Goal: Information Seeking & Learning: Learn about a topic

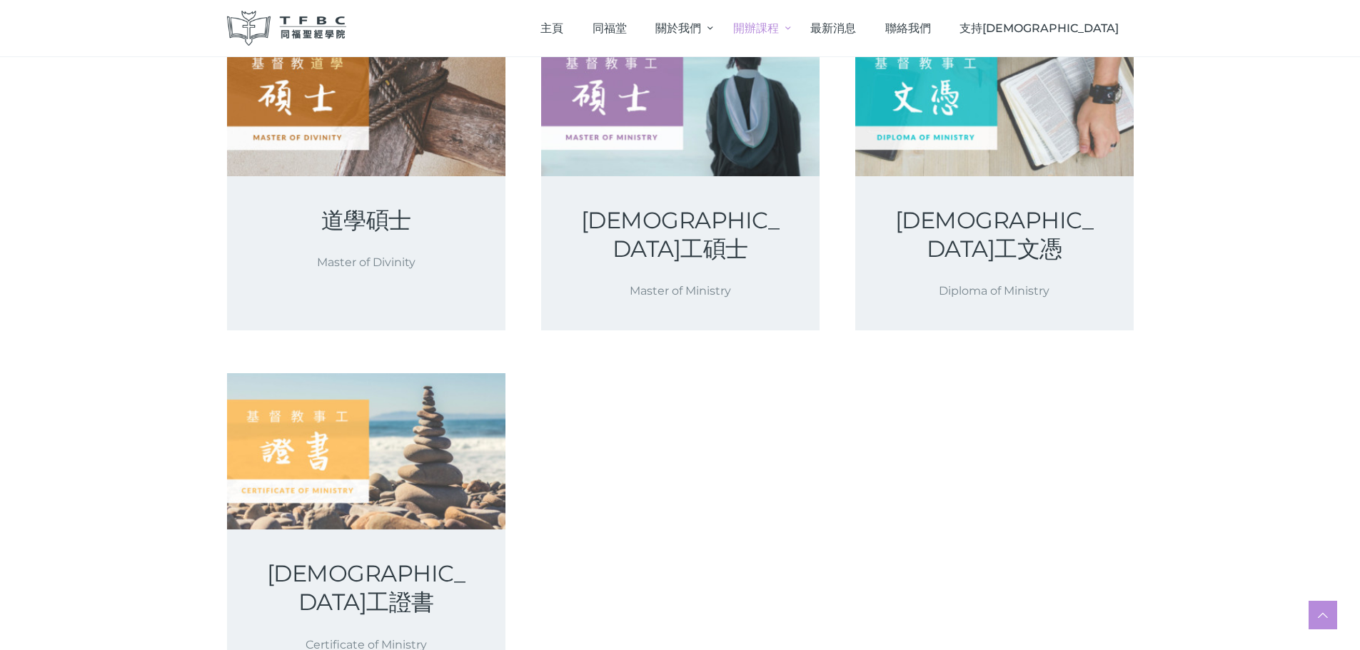
scroll to position [71, 0]
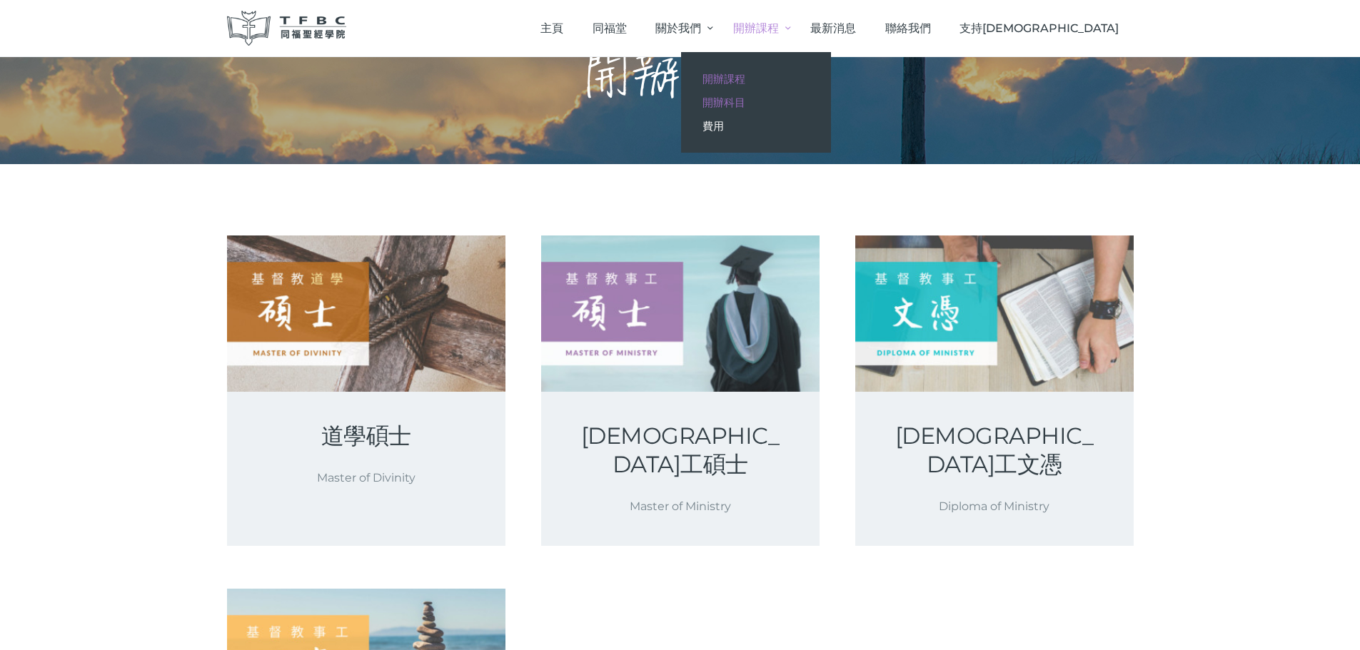
click at [745, 100] on span "開辦科目" at bounding box center [724, 103] width 43 height 14
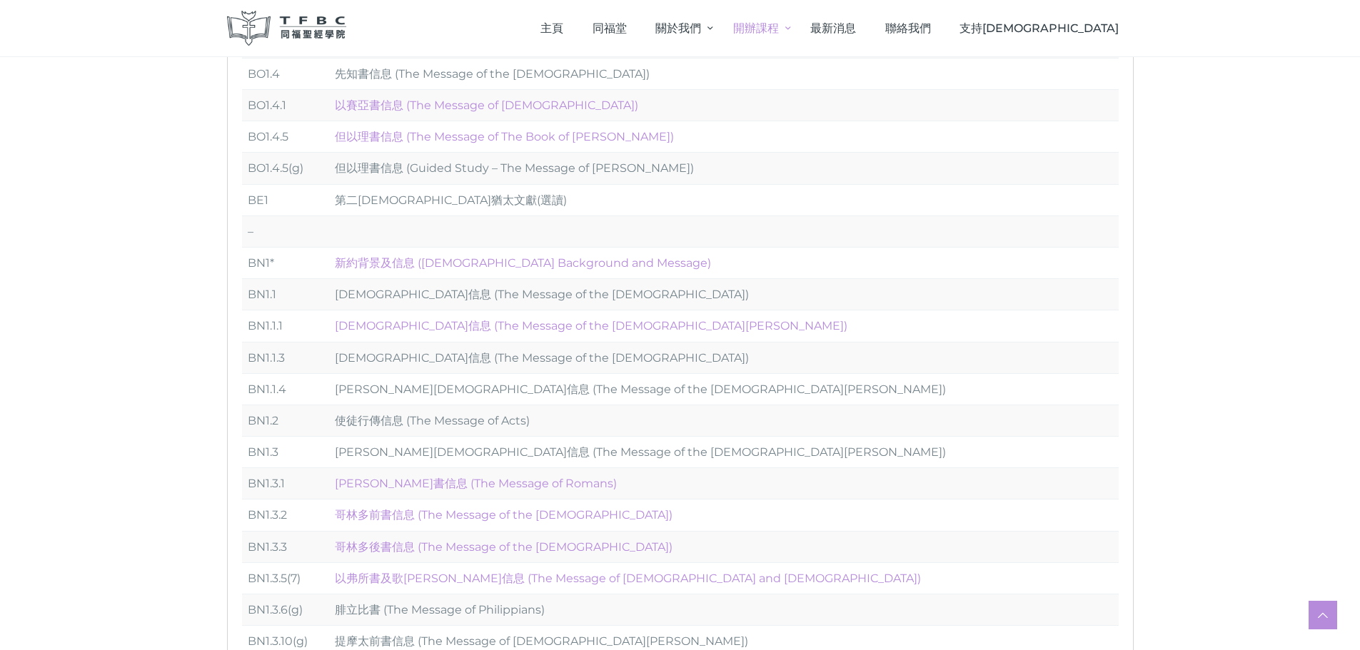
scroll to position [98, 0]
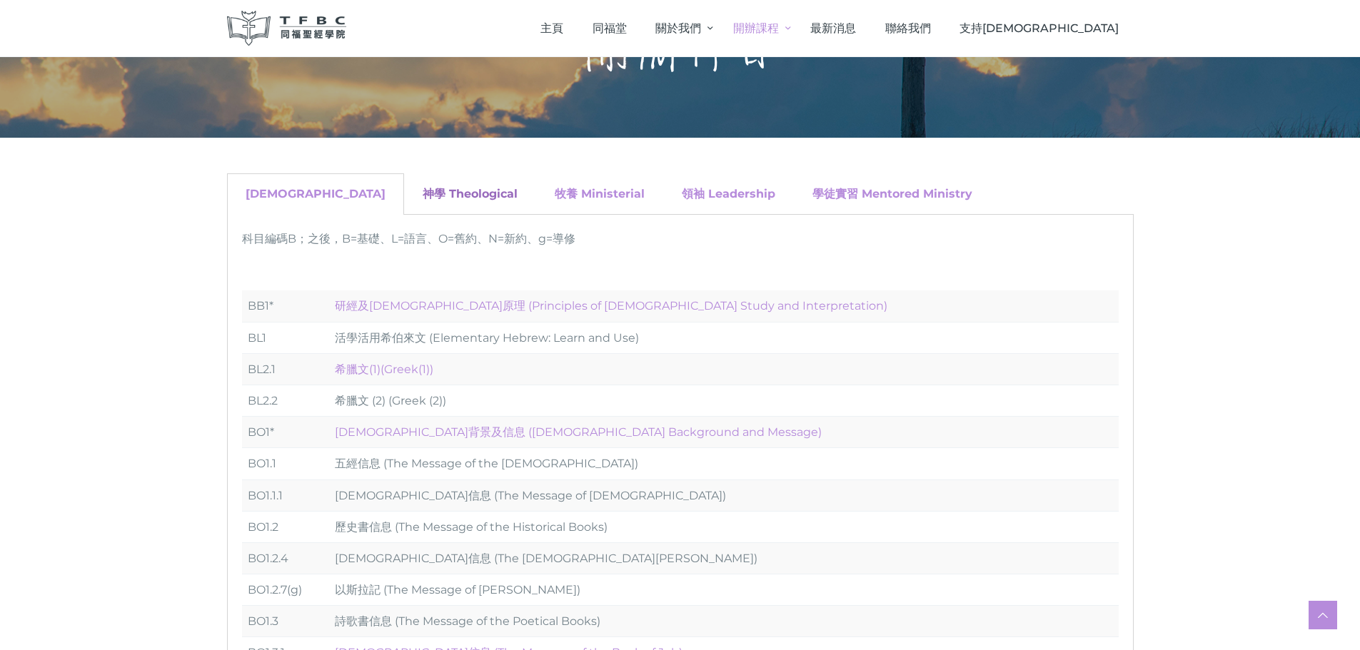
click at [423, 198] on link "神學 Theological" at bounding box center [470, 194] width 95 height 14
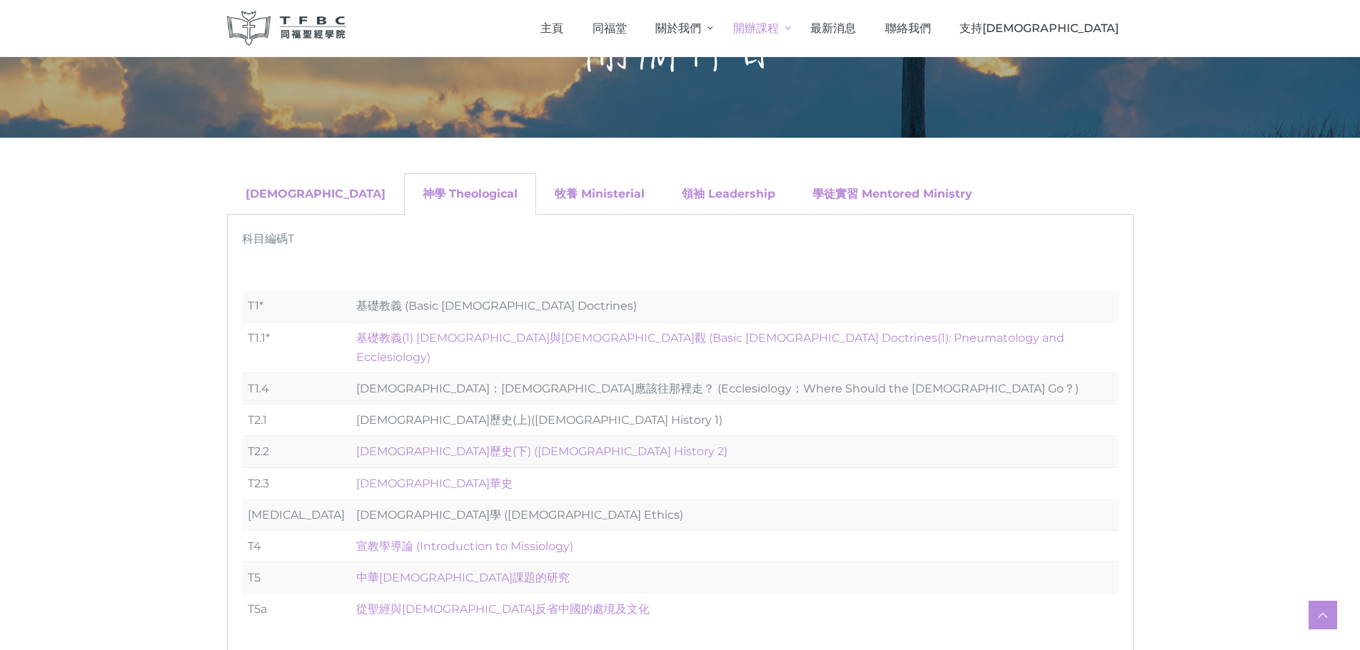
click at [663, 202] on div "領袖 Leadership" at bounding box center [728, 193] width 131 height 41
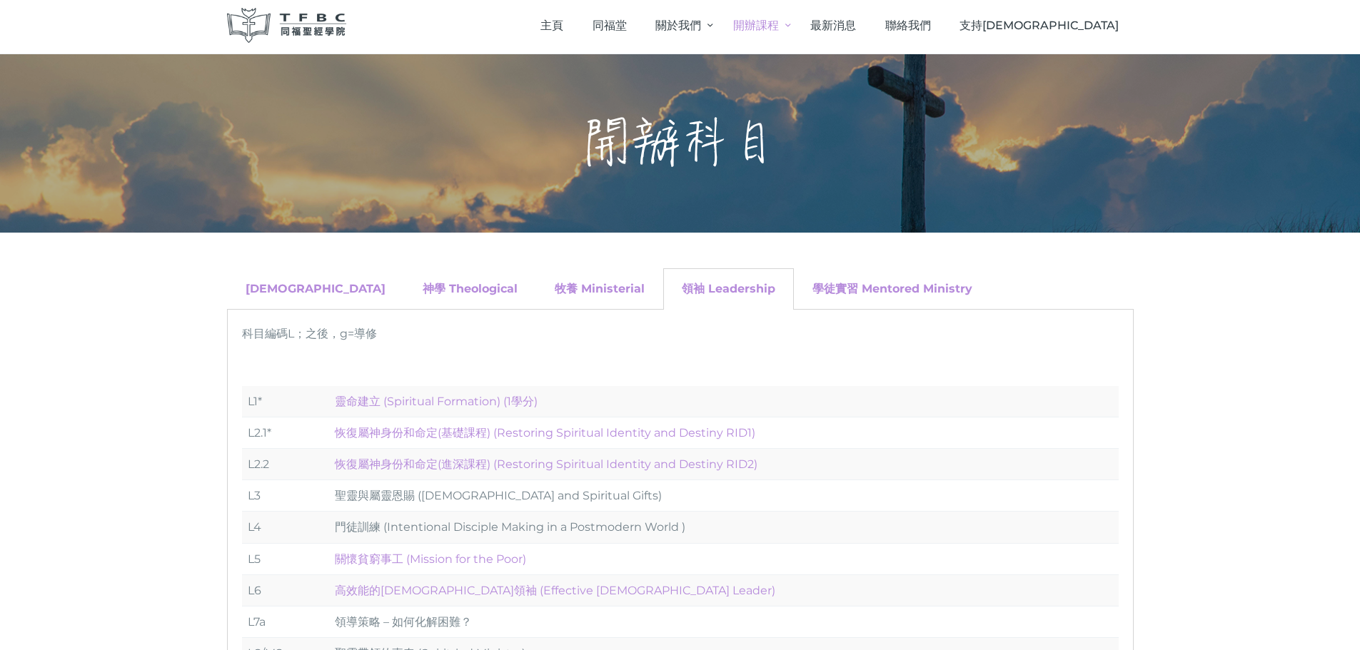
scroll to position [0, 0]
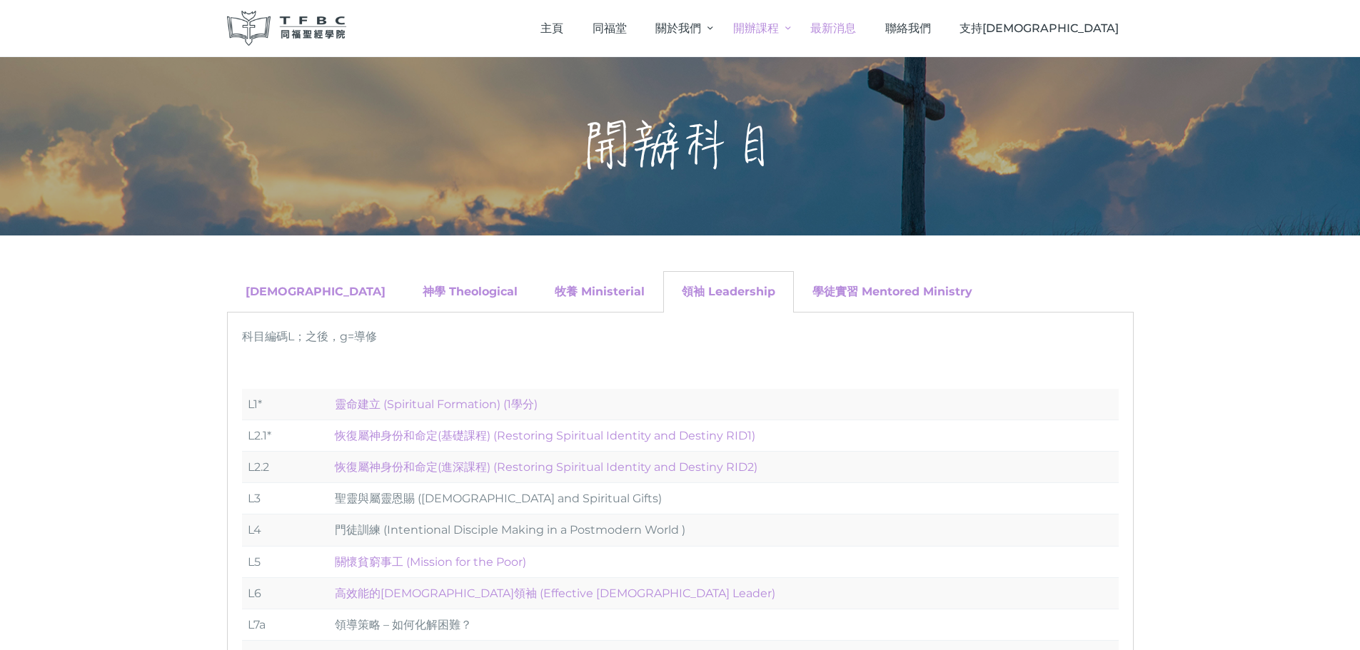
click at [856, 31] on span "最新消息" at bounding box center [833, 28] width 46 height 14
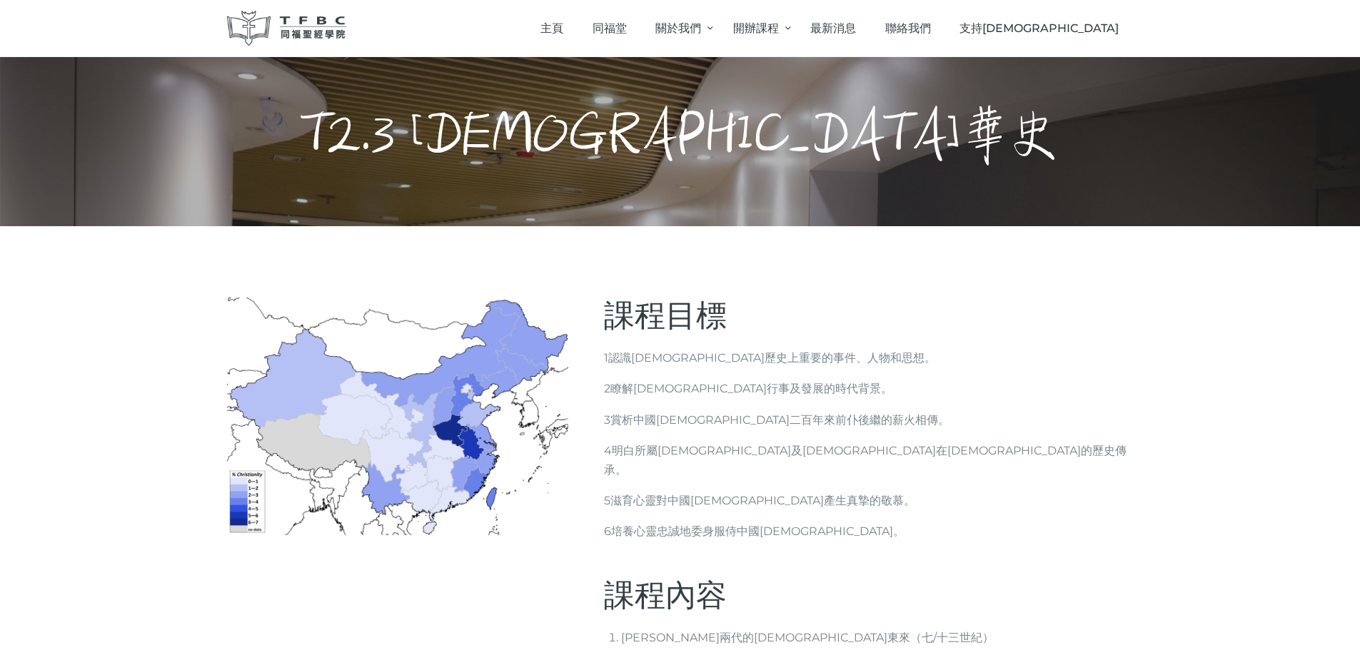
scroll to position [8, 0]
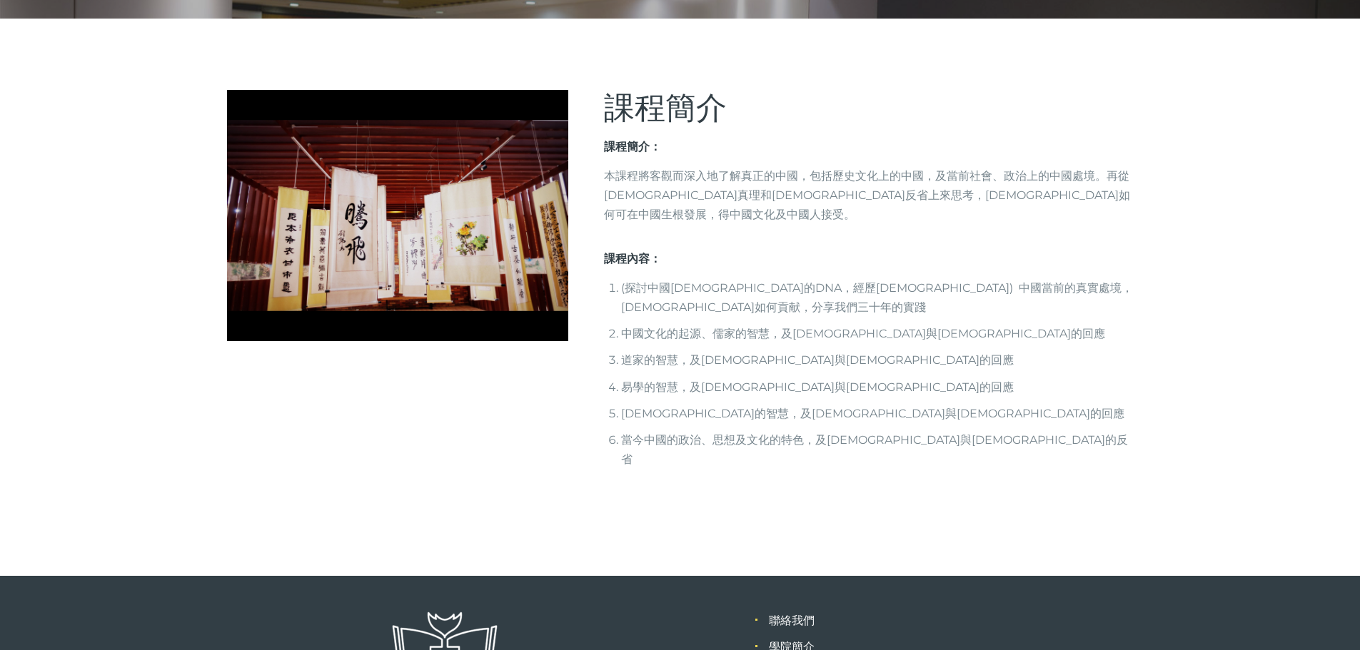
scroll to position [330, 0]
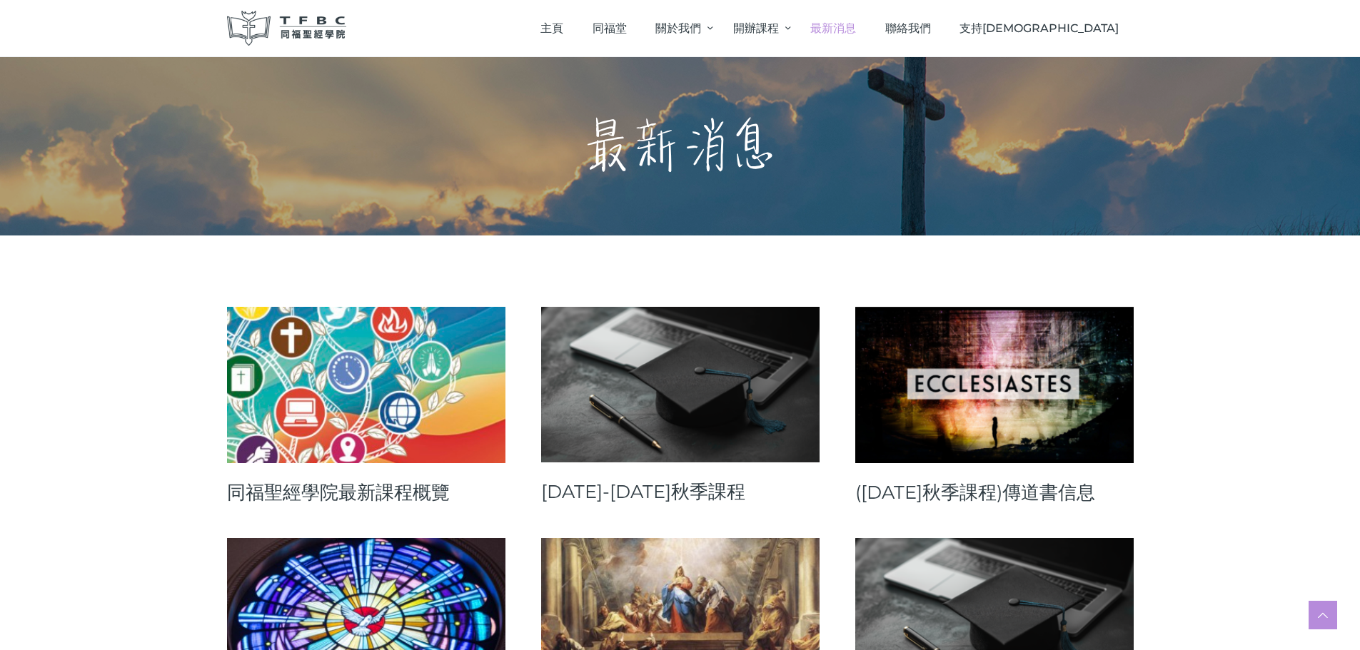
scroll to position [214, 0]
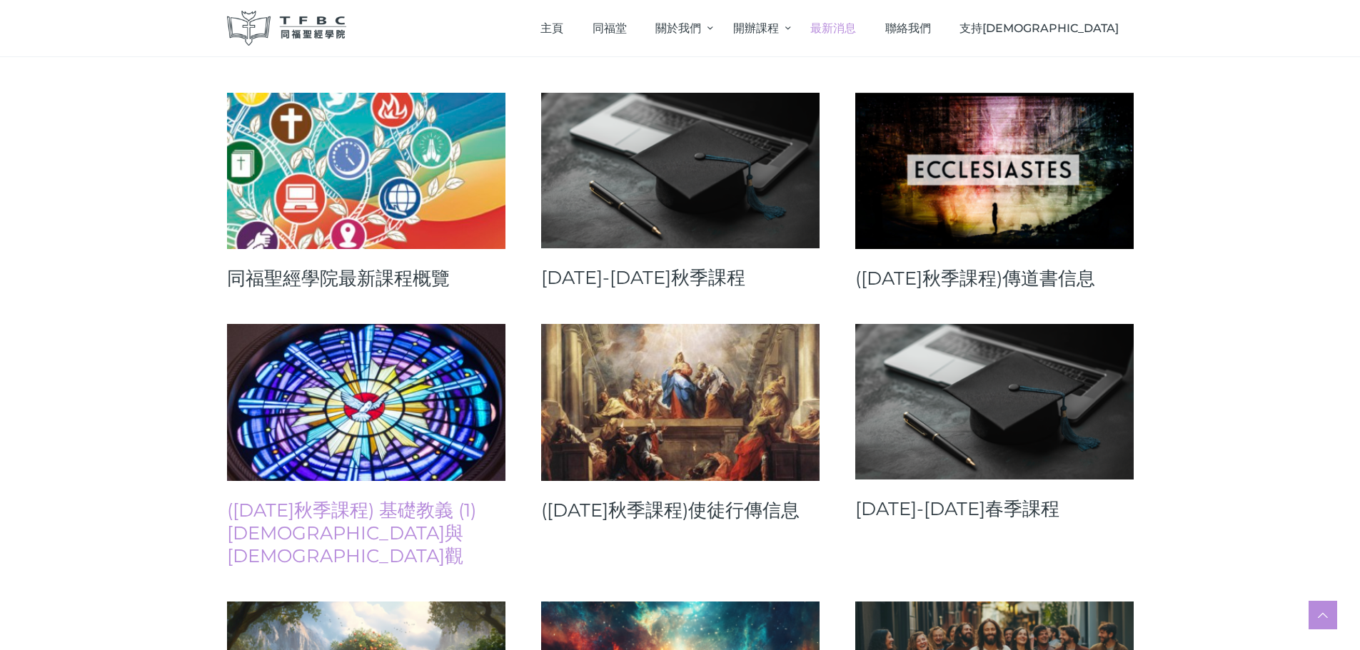
click at [428, 507] on link "([DATE]秋季課程) 基礎教義 (1) [DEMOGRAPHIC_DATA]與[DEMOGRAPHIC_DATA]觀" at bounding box center [366, 533] width 278 height 69
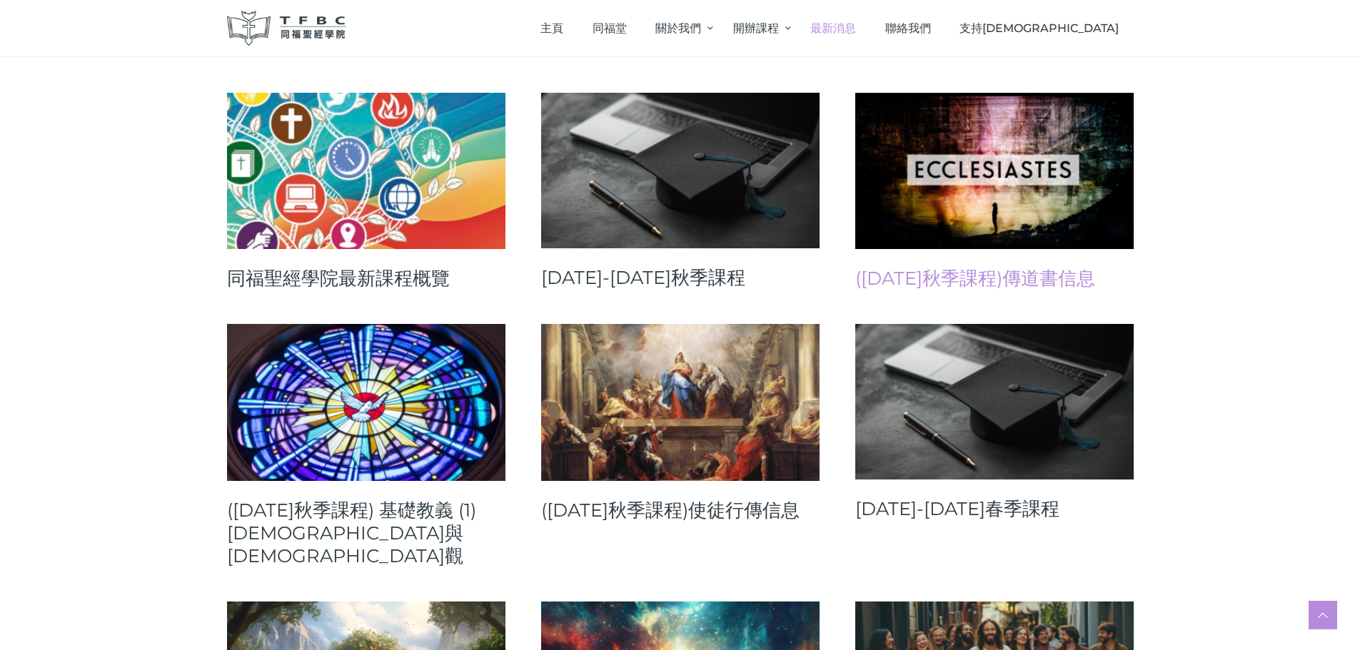
click at [1000, 282] on link "([DATE]秋季課程)傳道書信息" at bounding box center [994, 278] width 278 height 23
click at [932, 505] on link "[DATE]-[DATE]春季課程" at bounding box center [994, 509] width 278 height 23
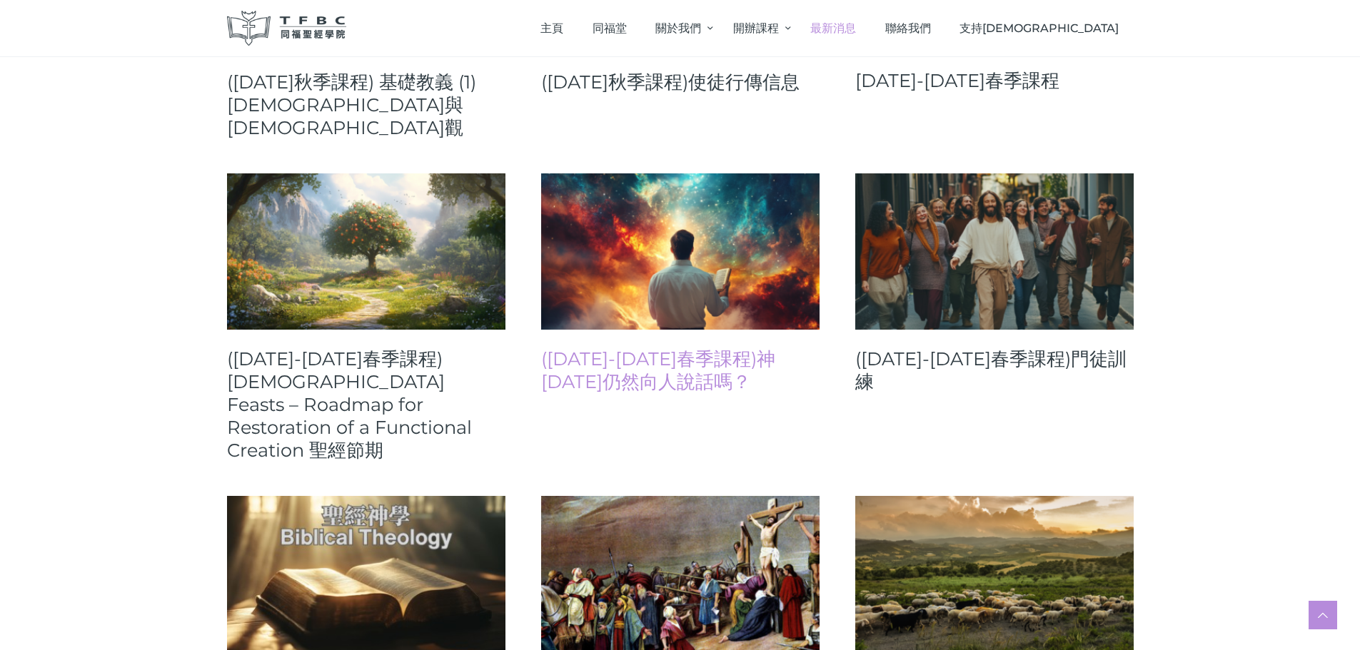
scroll to position [1071, 0]
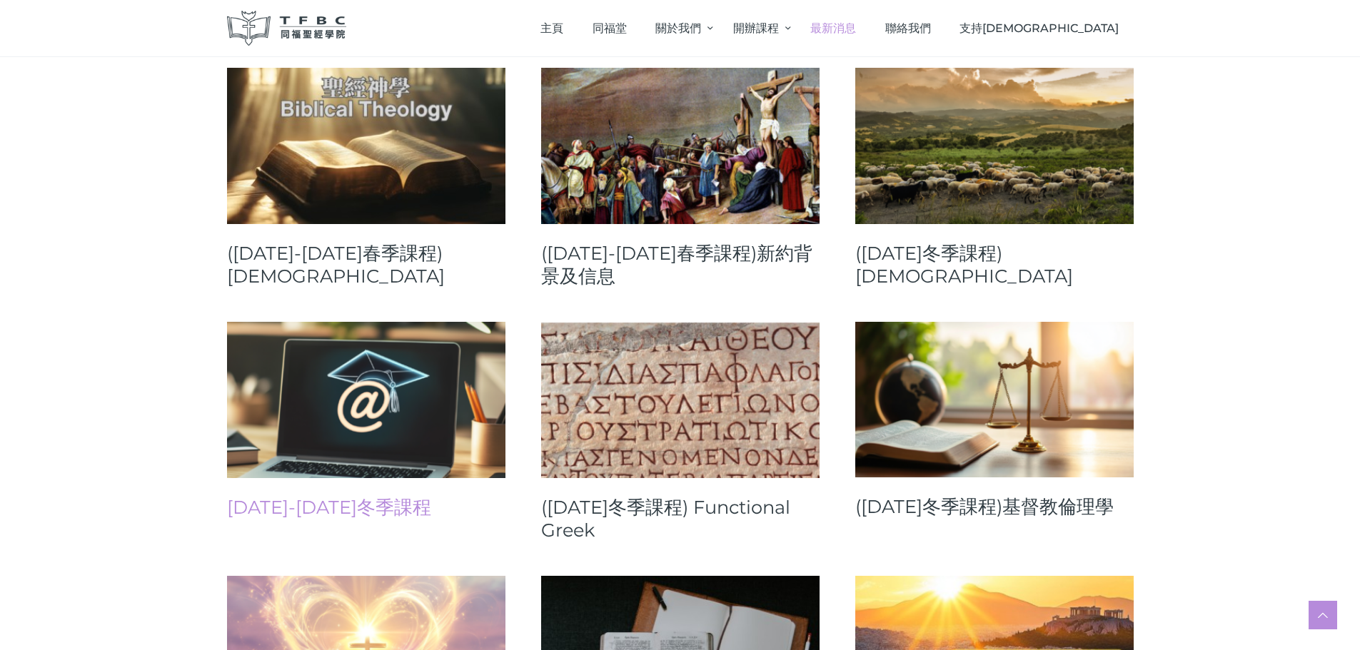
click at [325, 496] on link "2024-25年冬季課程" at bounding box center [366, 507] width 278 height 23
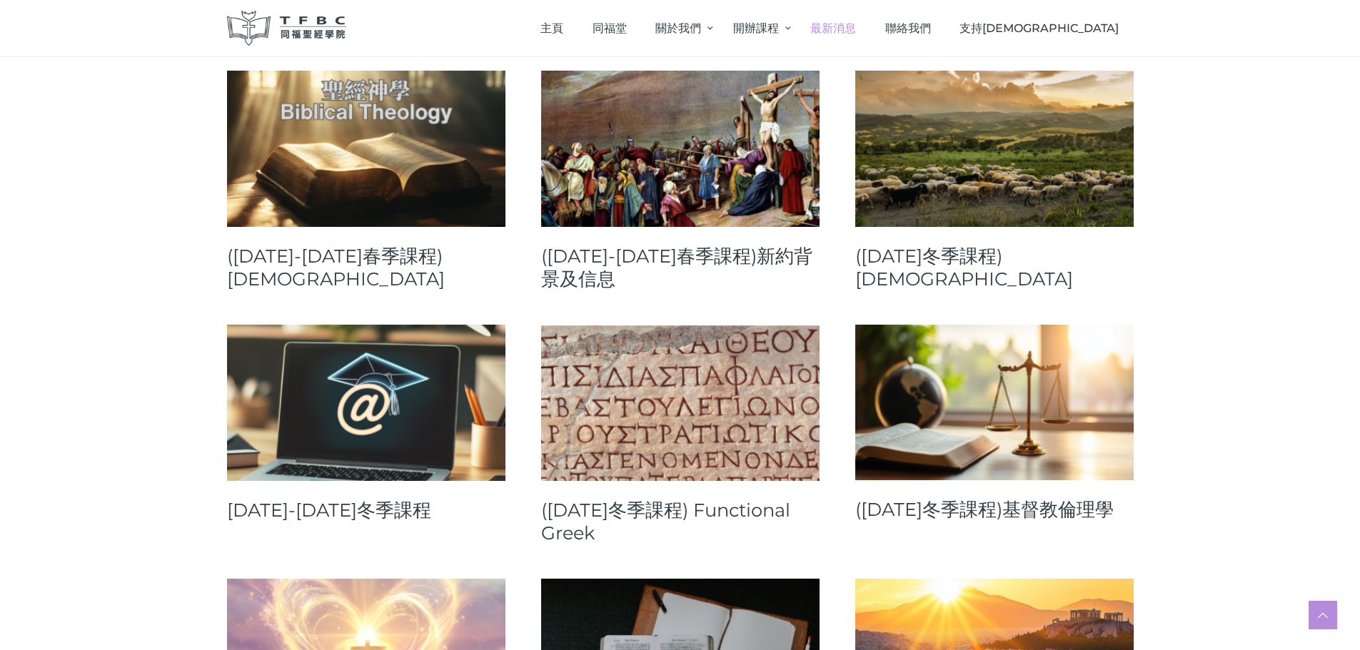
scroll to position [1142, 0]
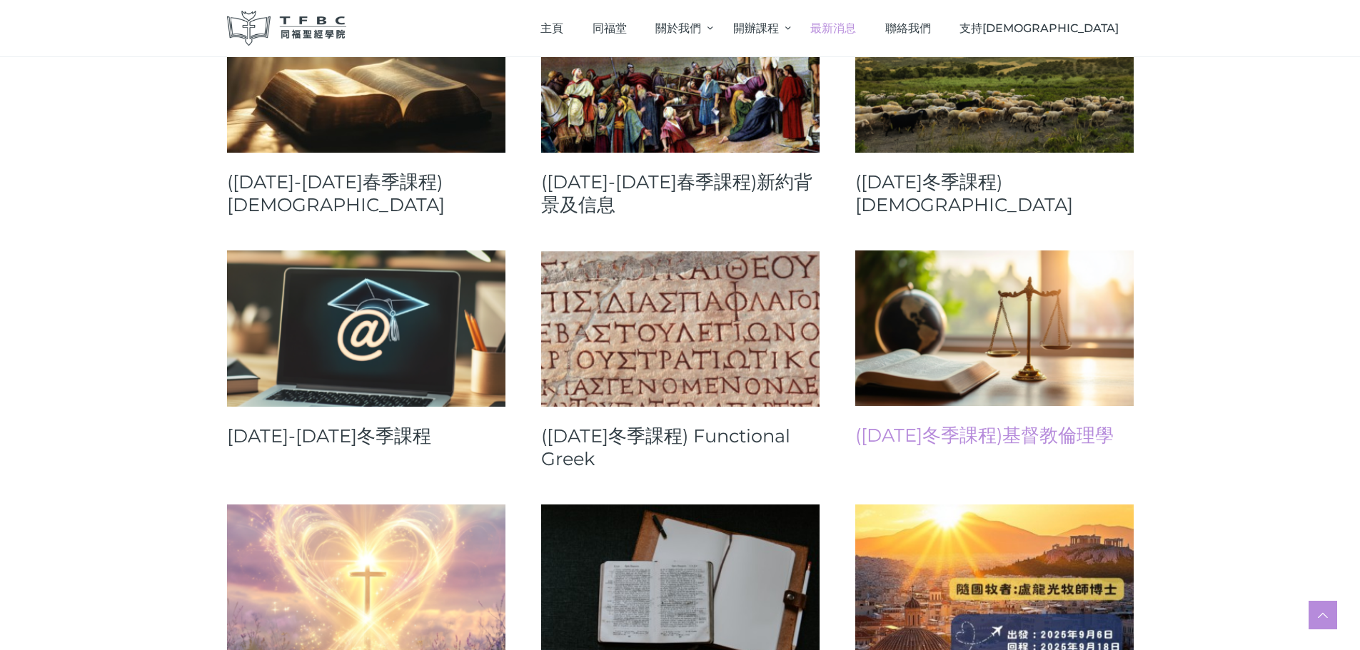
click at [1006, 424] on link "(2024年冬季課程)基督教倫理學" at bounding box center [994, 435] width 278 height 23
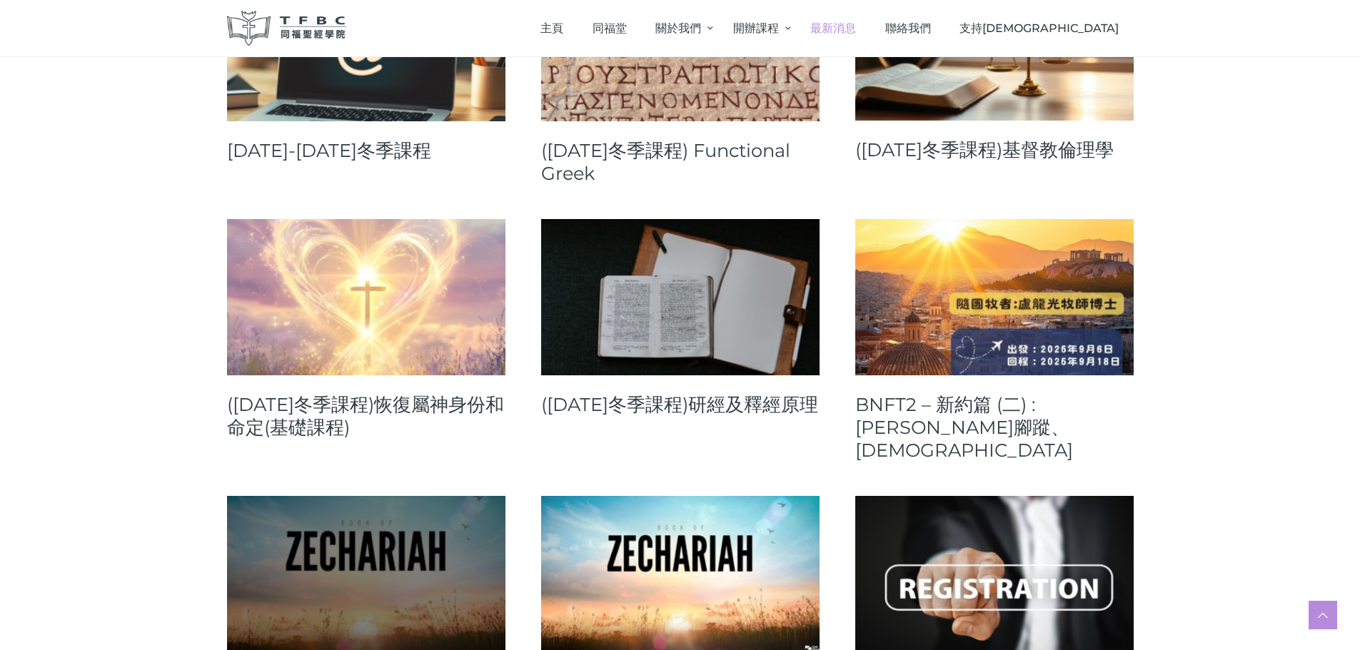
scroll to position [1499, 0]
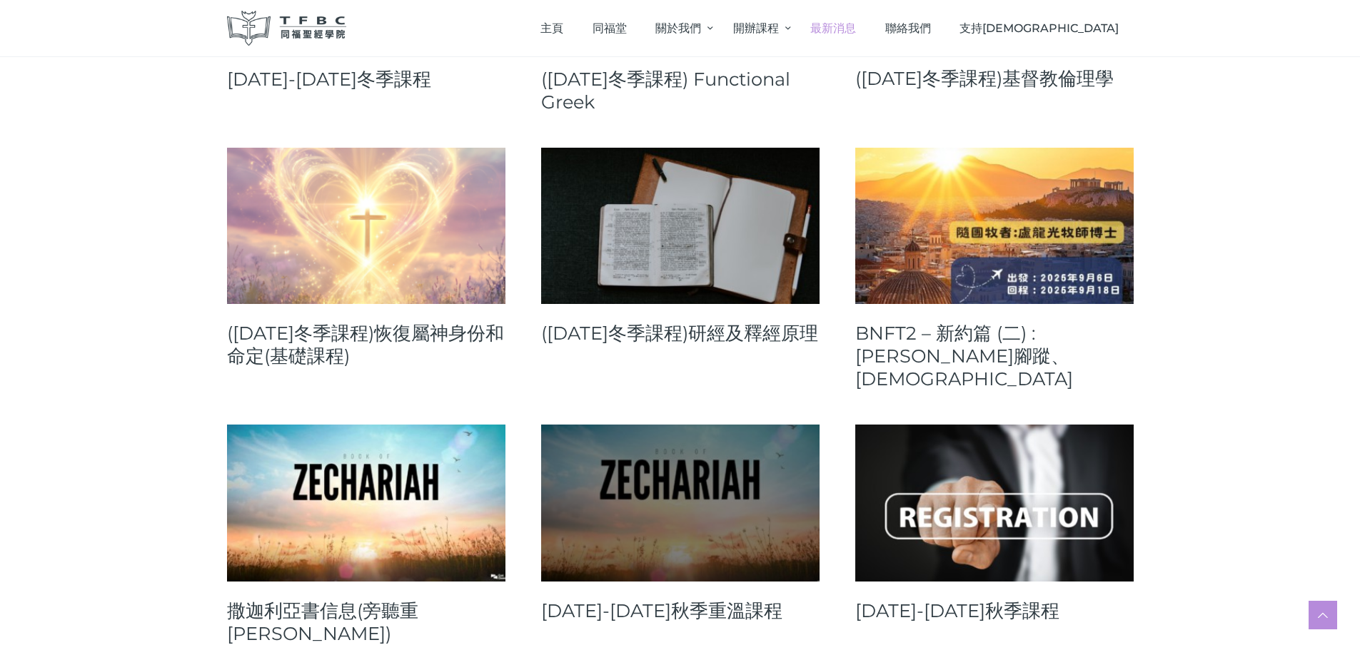
click at [678, 484] on link at bounding box center [680, 503] width 278 height 156
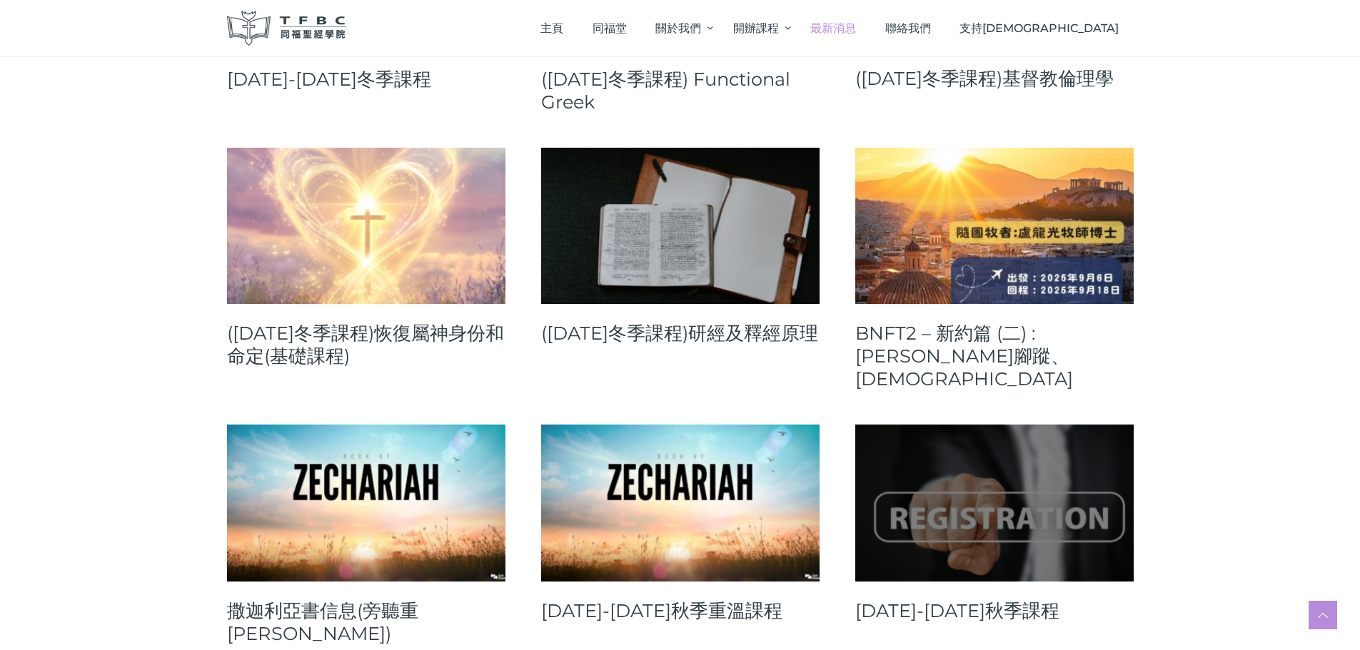
click at [952, 436] on link at bounding box center [994, 503] width 278 height 156
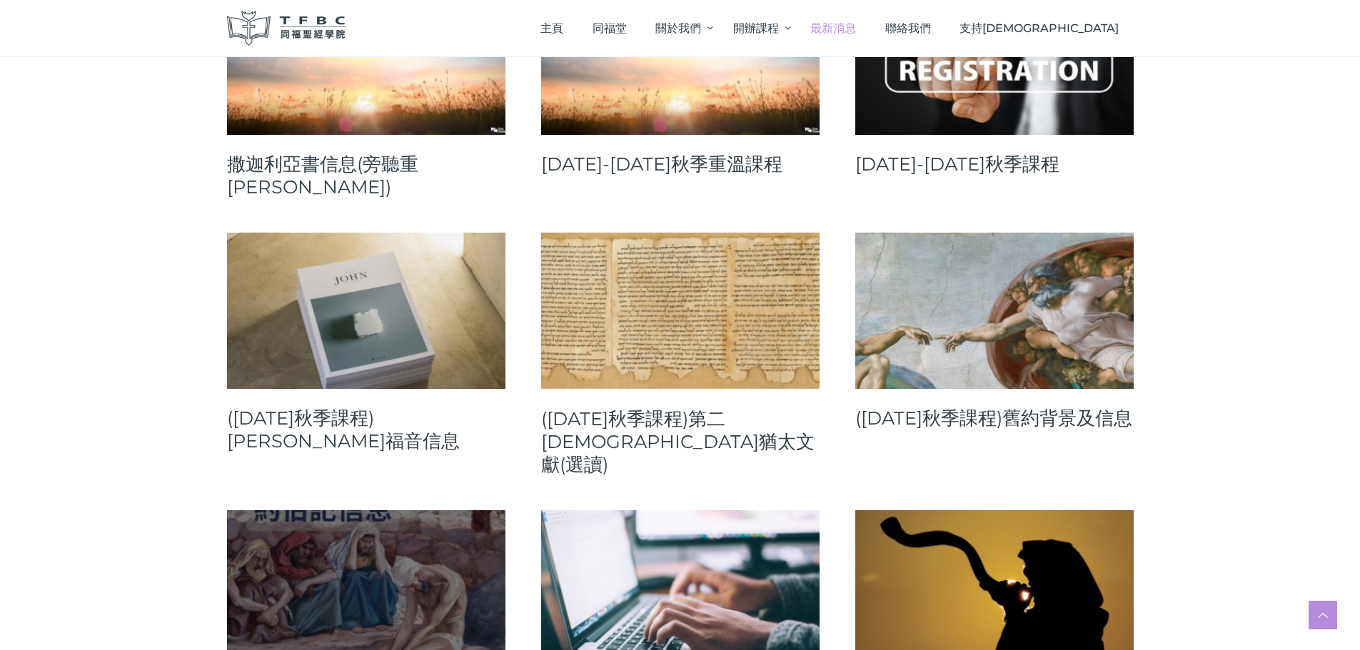
scroll to position [2070, 0]
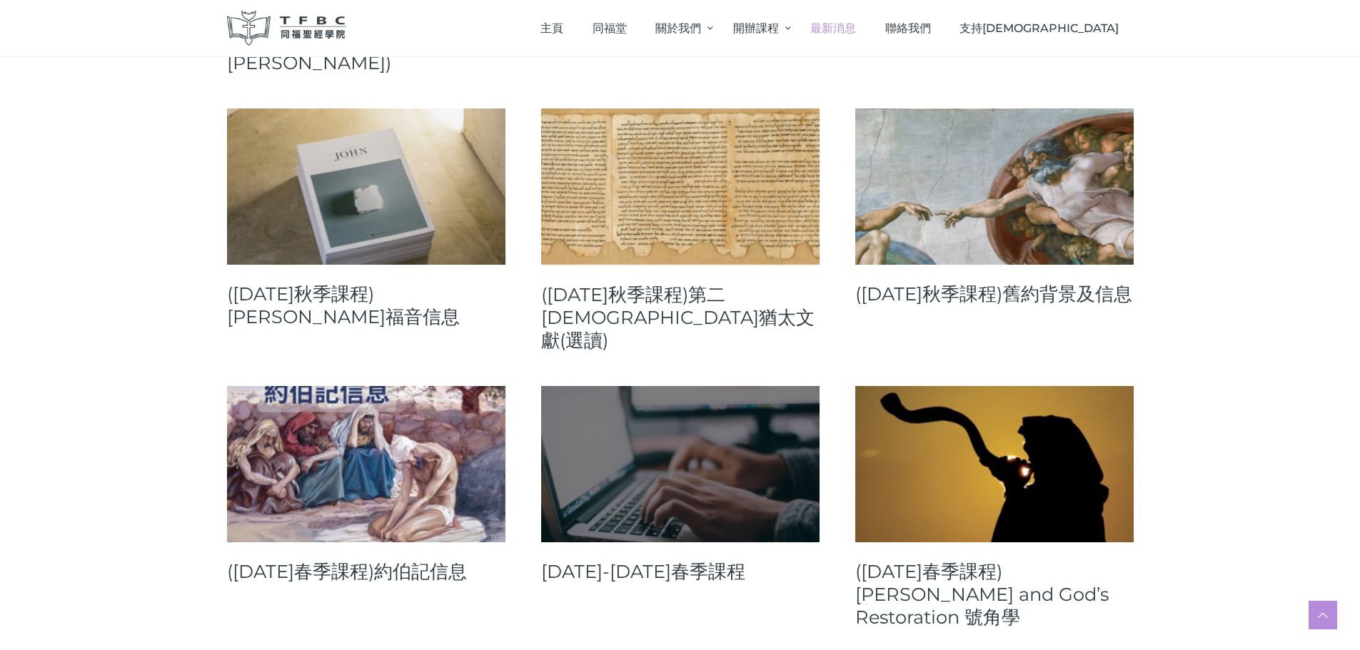
click at [668, 388] on link at bounding box center [680, 464] width 278 height 156
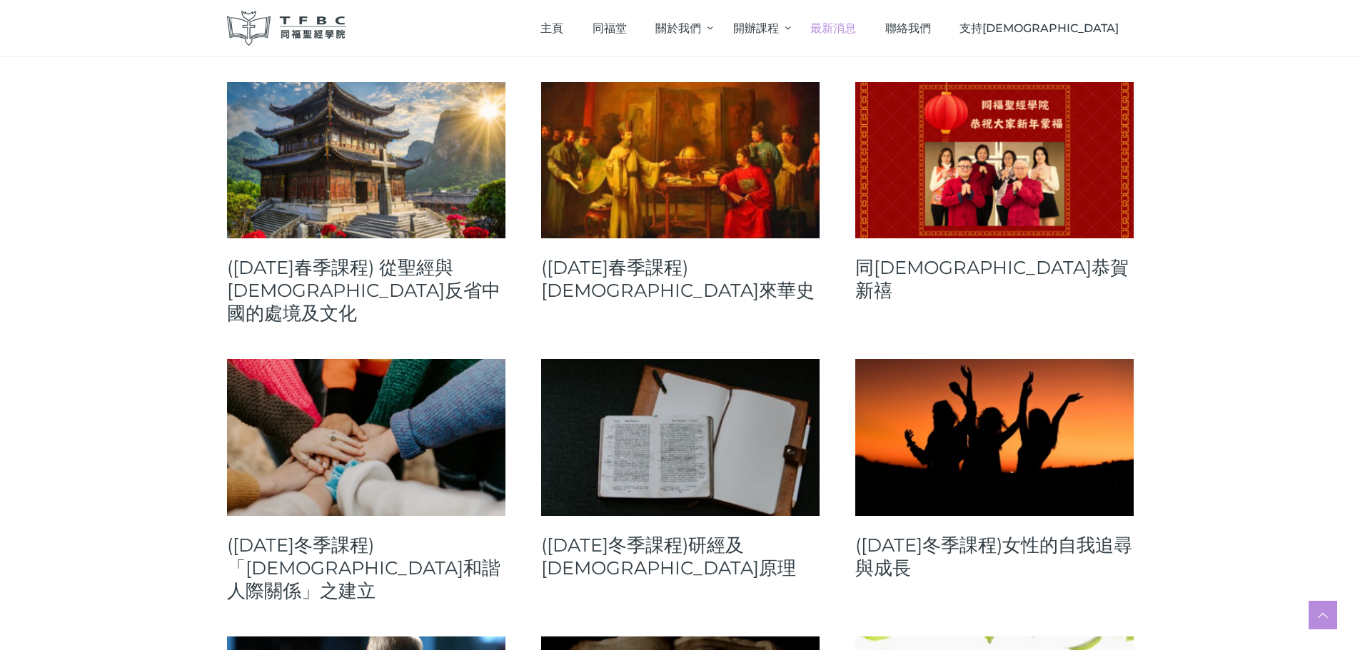
scroll to position [2927, 0]
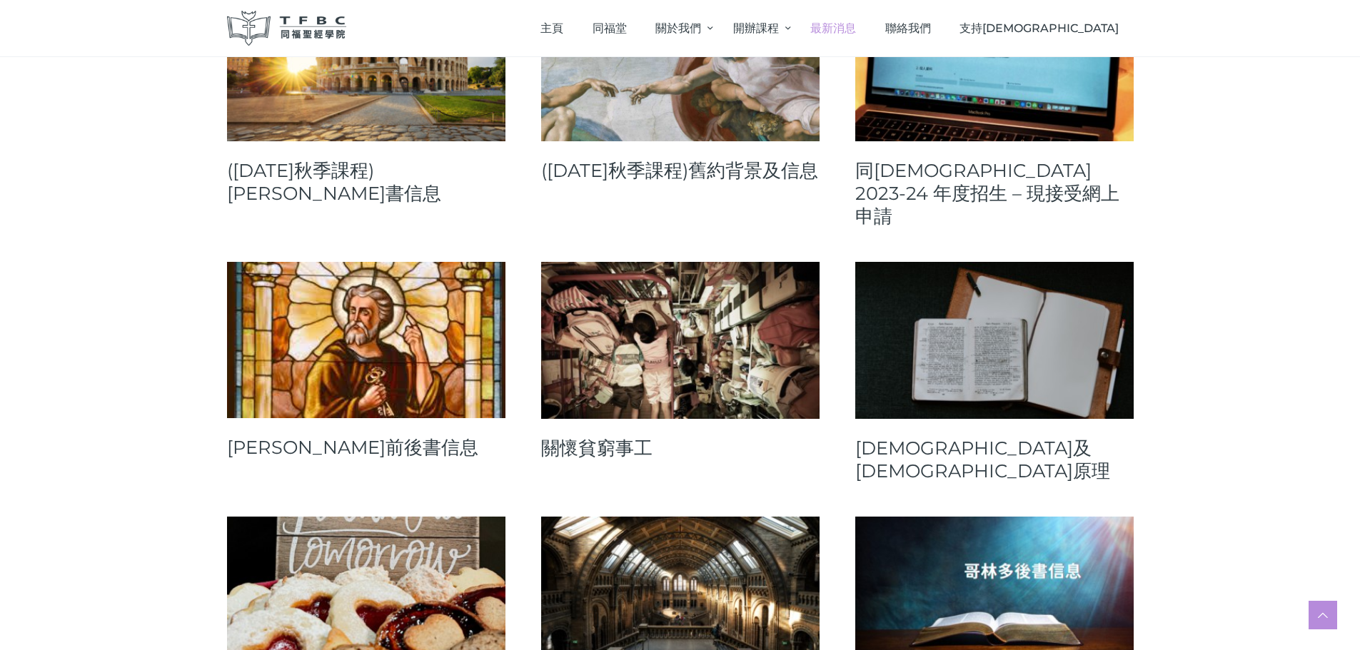
scroll to position [3855, 0]
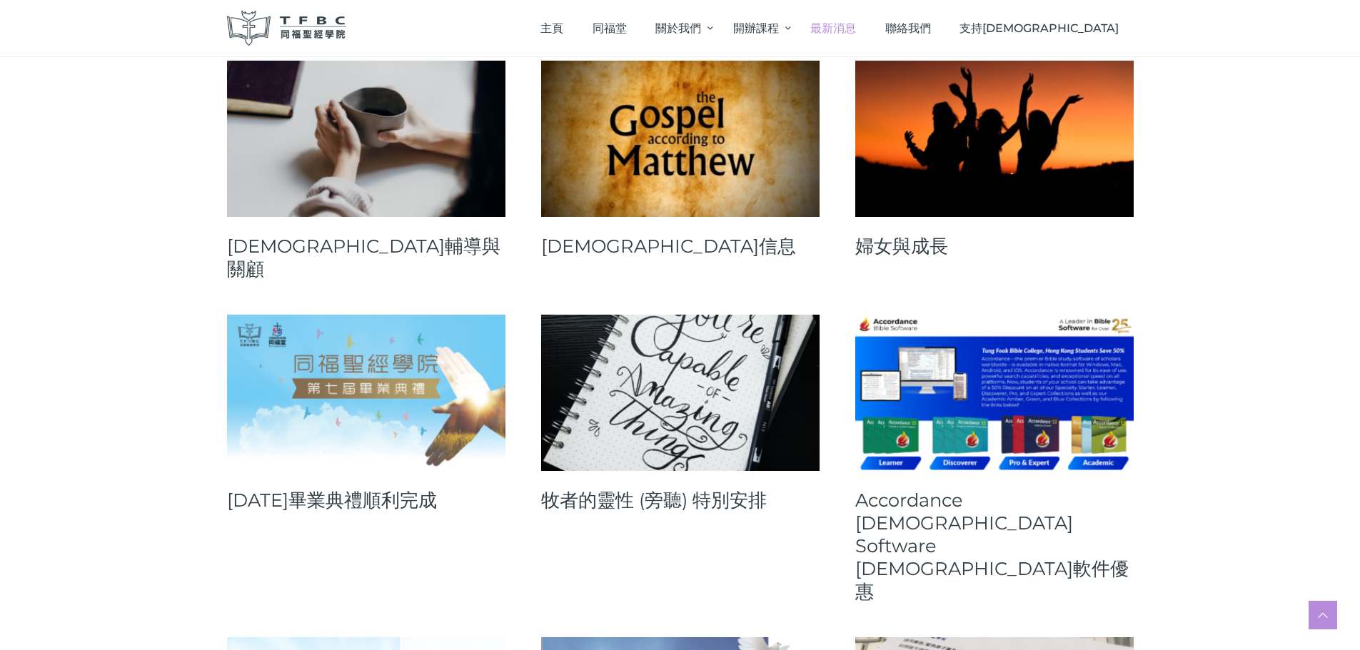
scroll to position [5640, 0]
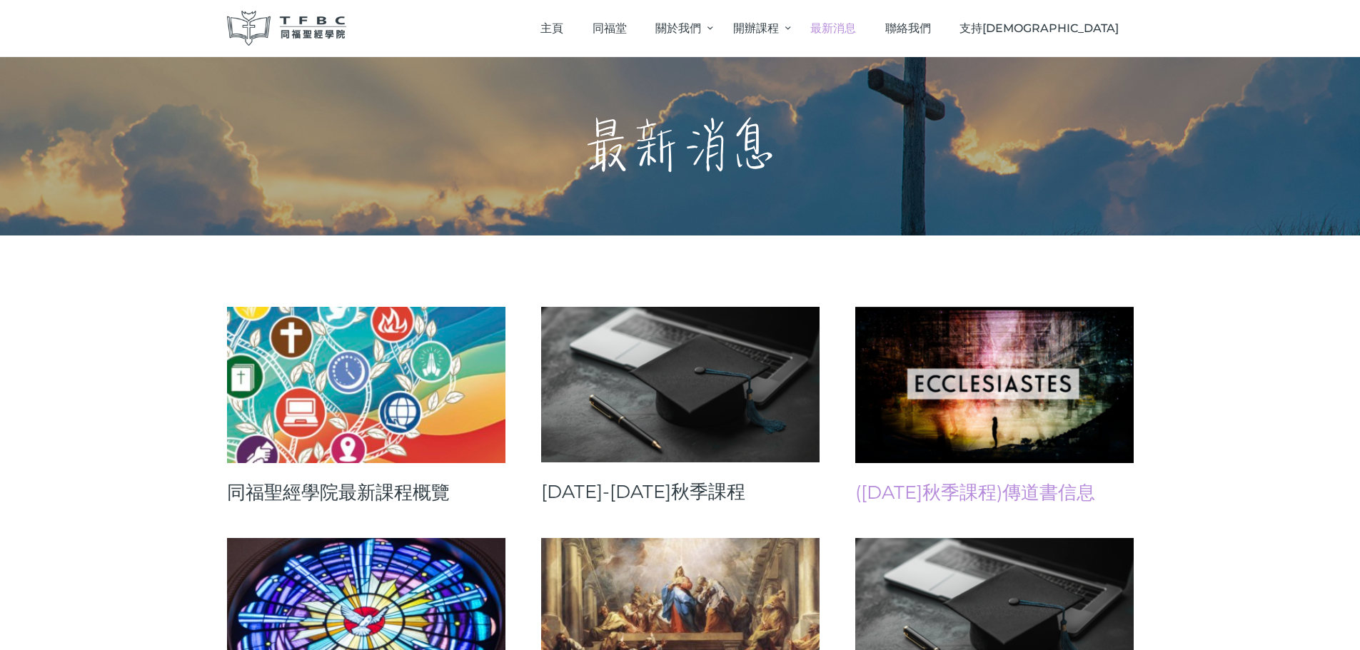
scroll to position [143, 0]
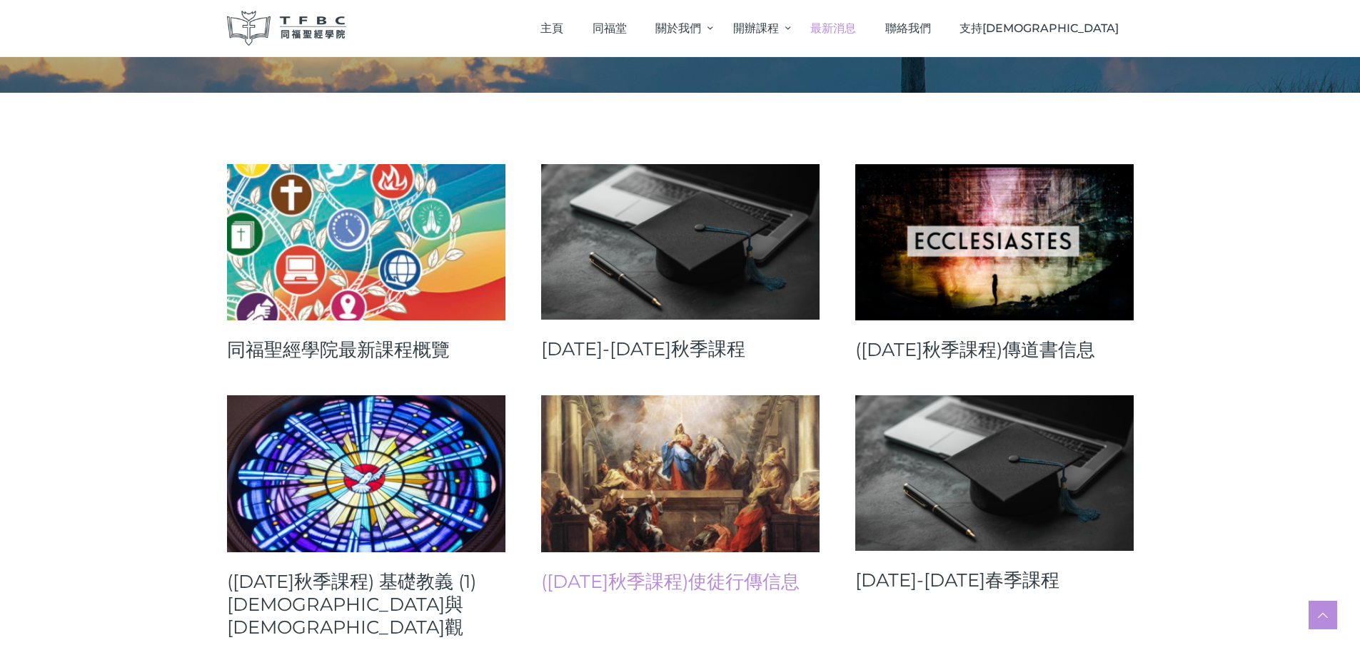
click at [697, 576] on link "([DATE]秋季課程)使徒行傳信息" at bounding box center [680, 581] width 278 height 23
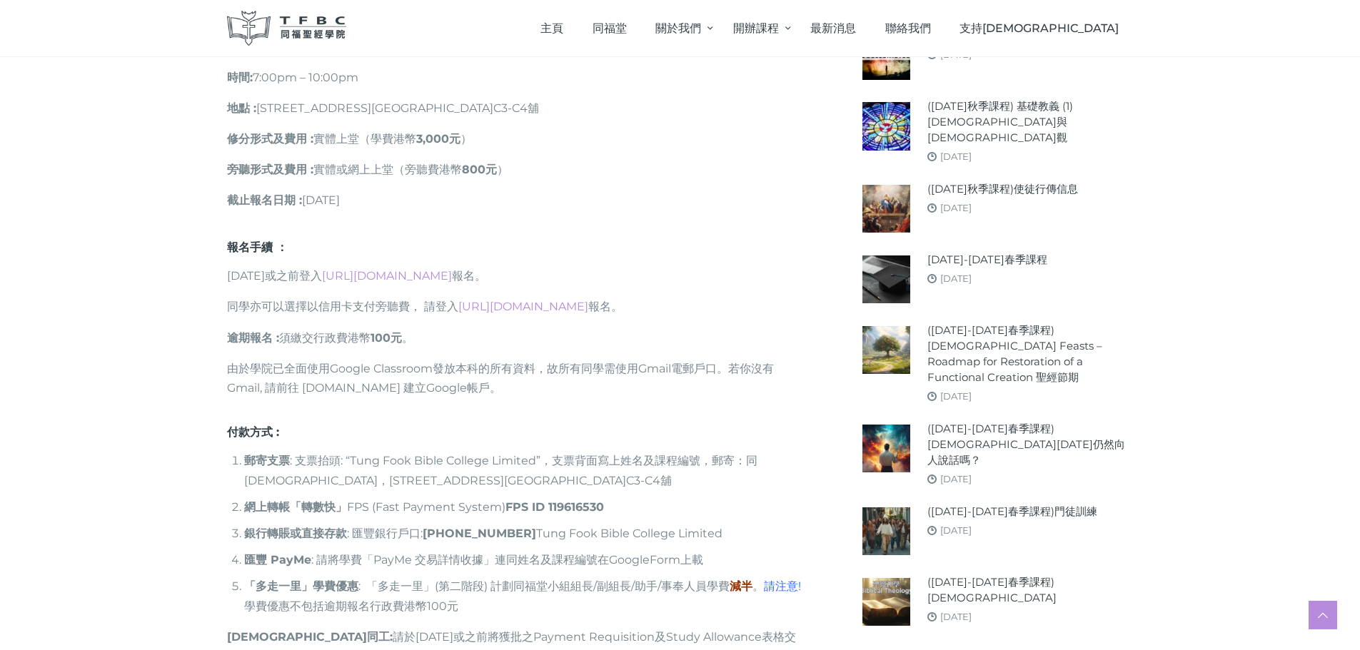
scroll to position [1000, 0]
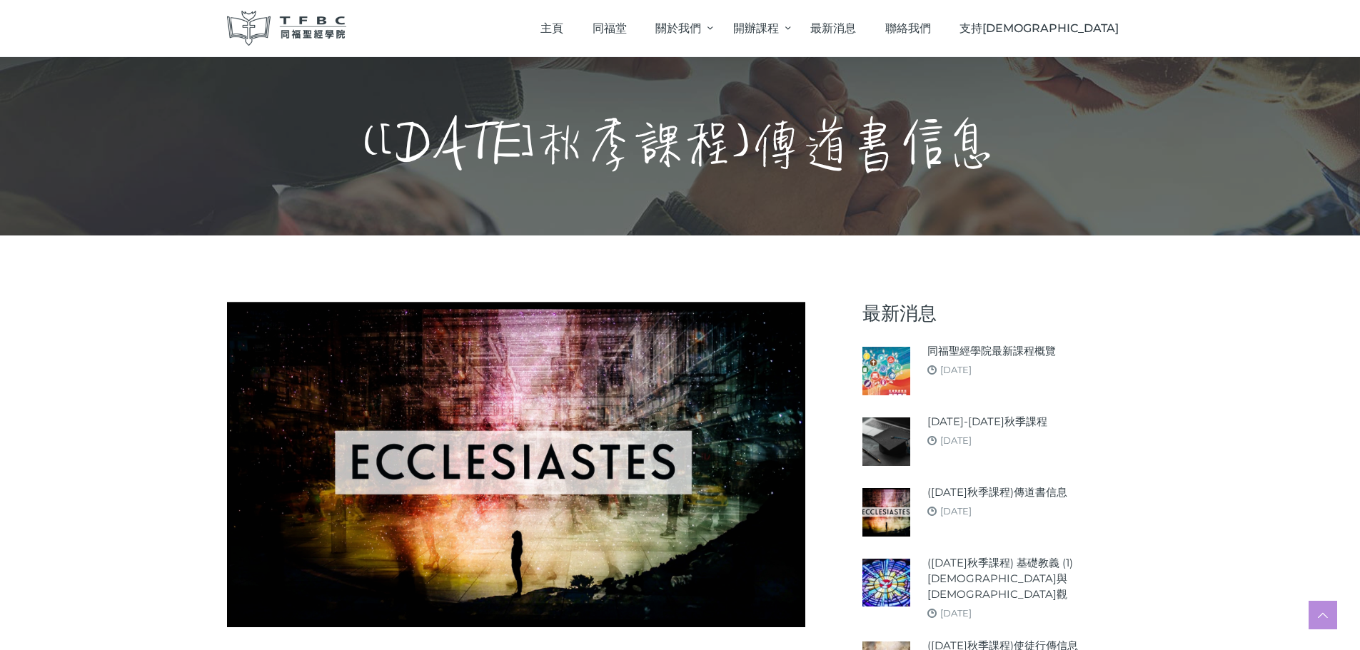
scroll to position [428, 0]
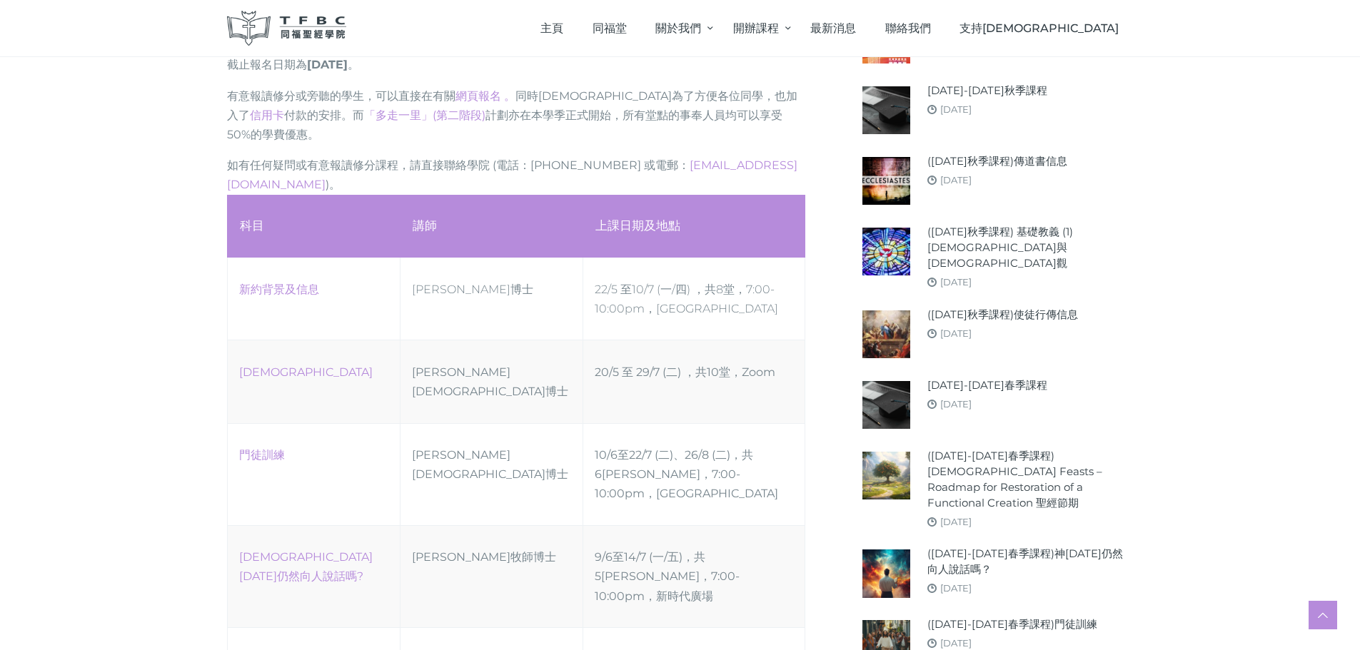
scroll to position [857, 0]
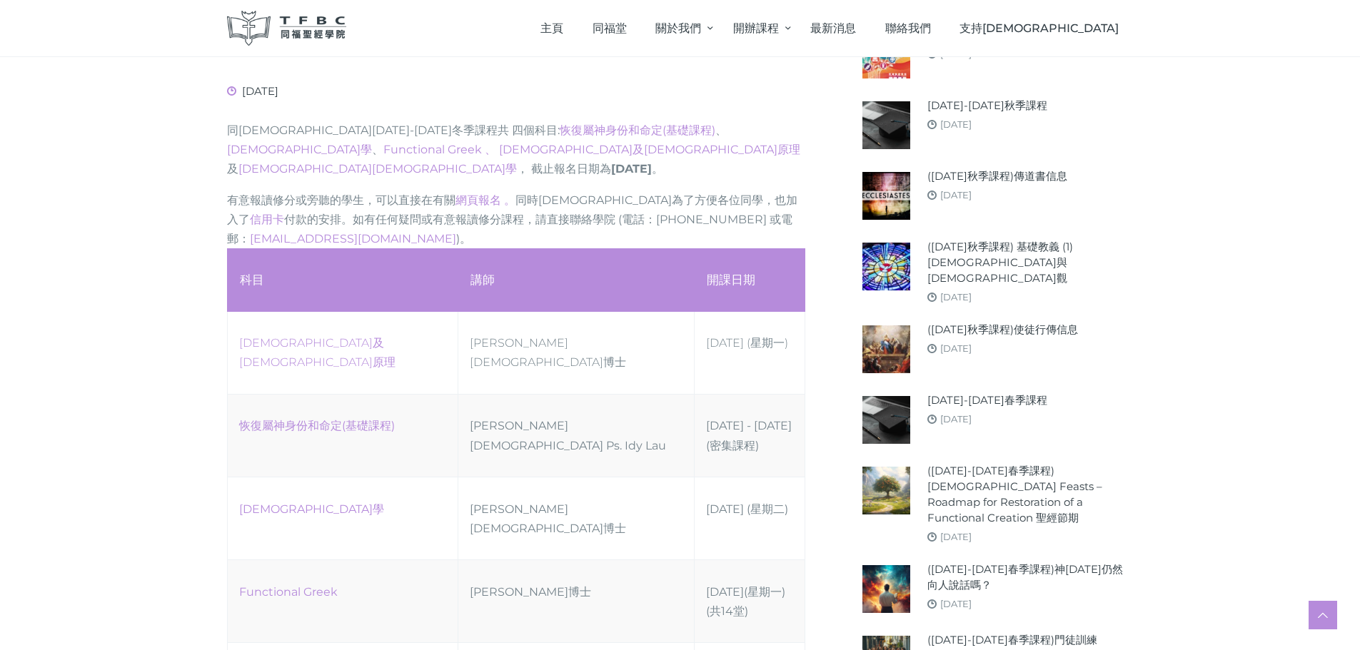
scroll to position [785, 0]
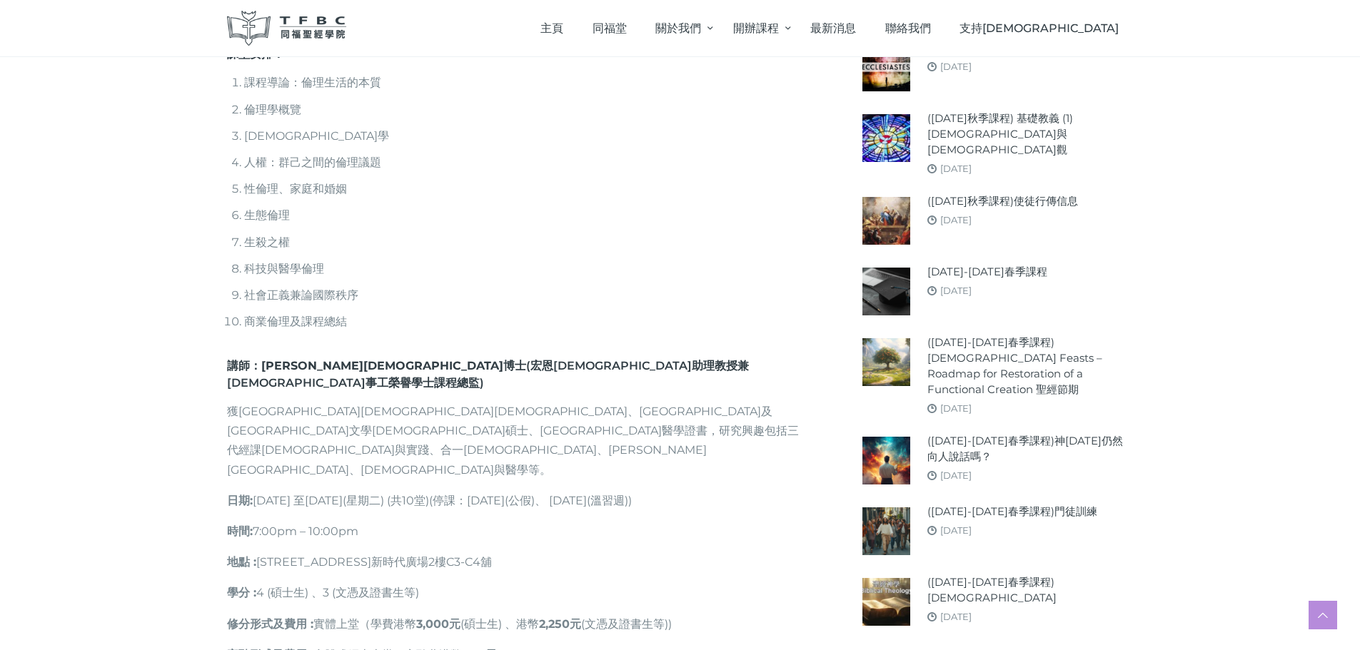
scroll to position [785, 0]
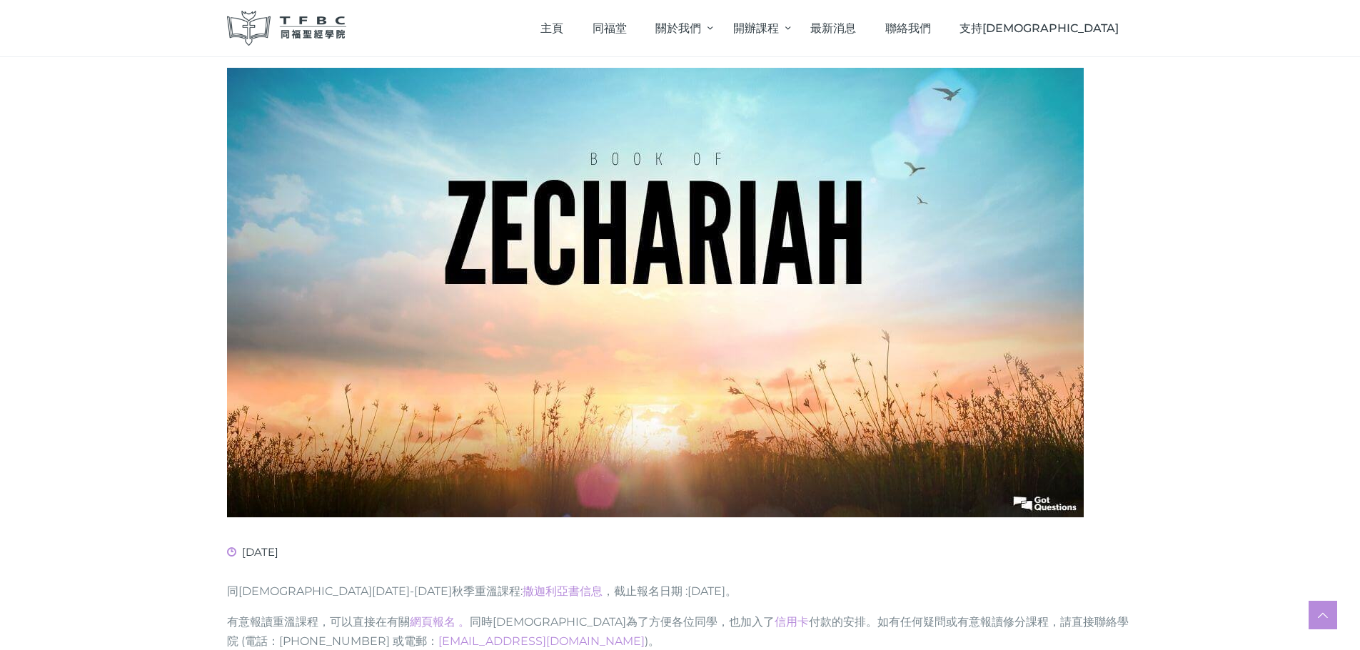
scroll to position [357, 0]
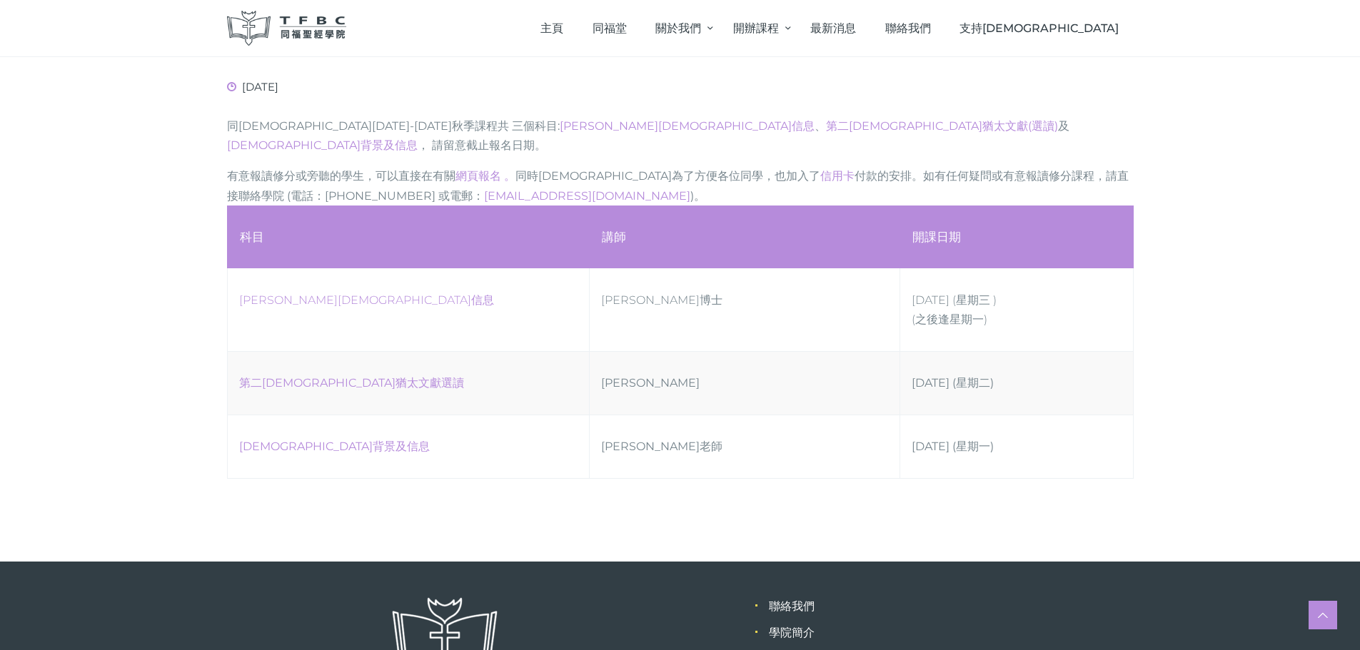
scroll to position [571, 0]
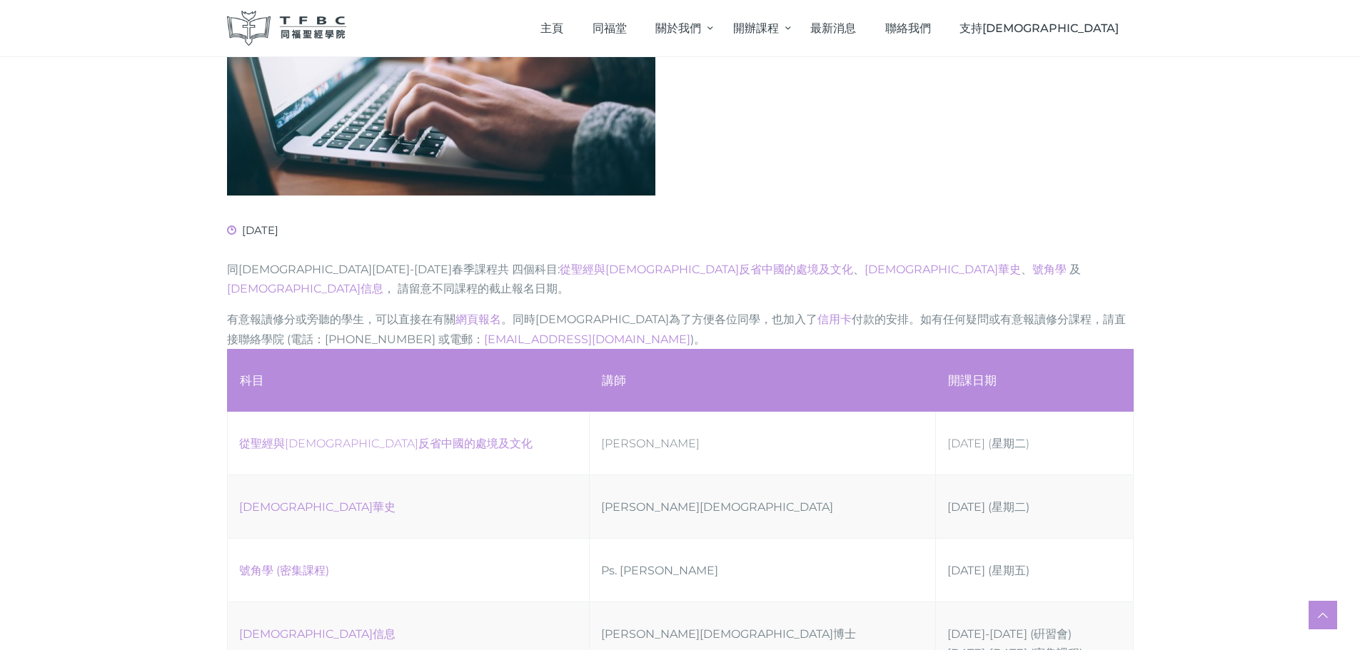
scroll to position [428, 0]
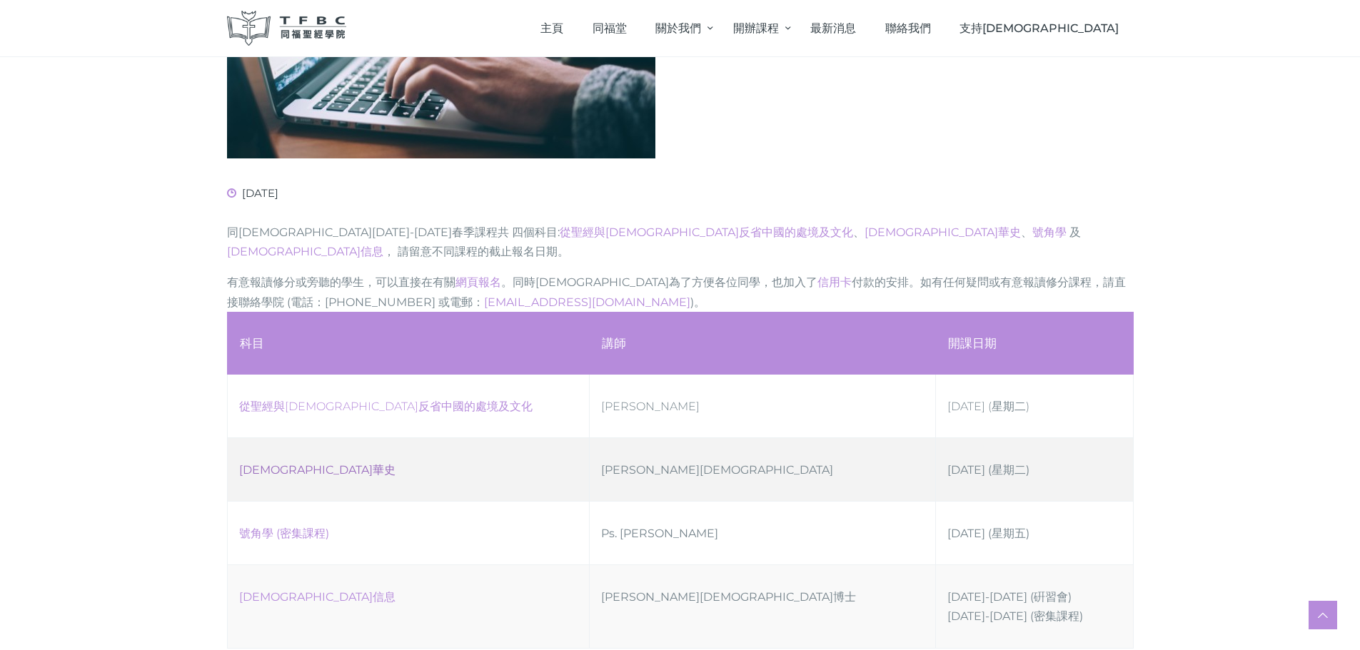
click at [294, 463] on link "[DEMOGRAPHIC_DATA]華史" at bounding box center [317, 470] width 156 height 14
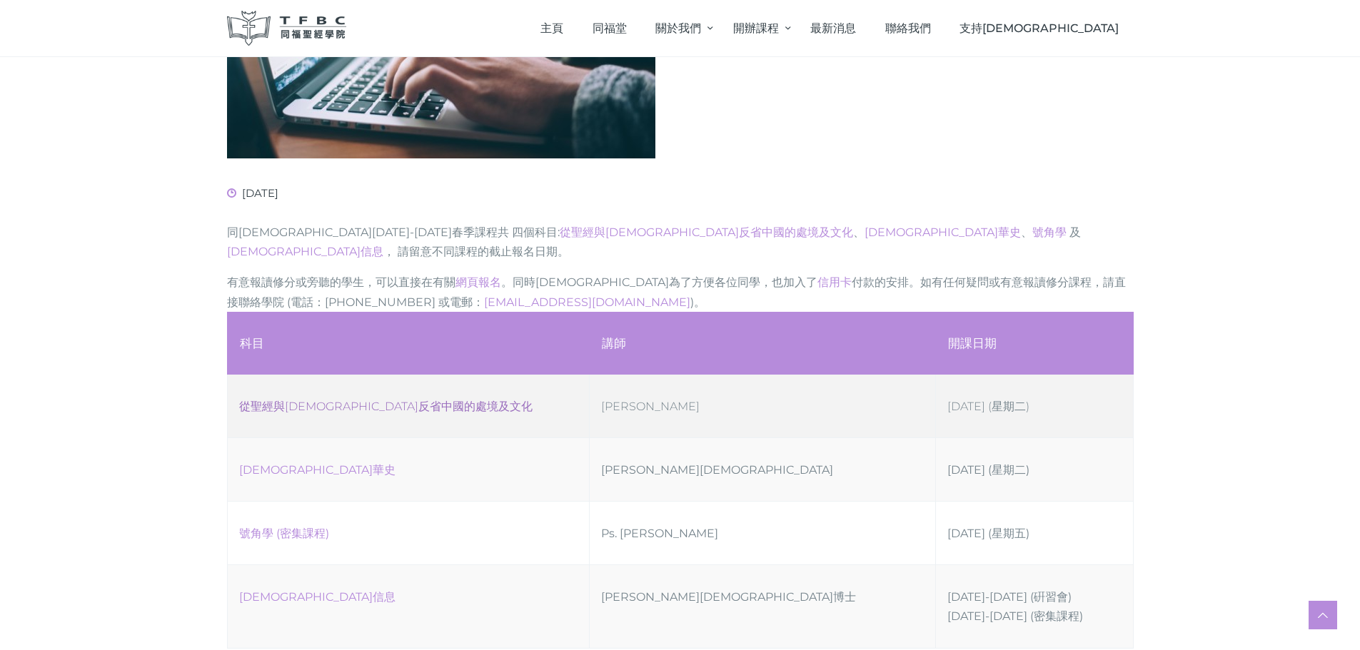
click at [296, 400] on link "從聖經與[DEMOGRAPHIC_DATA]反省中國的處境及文化" at bounding box center [385, 407] width 293 height 14
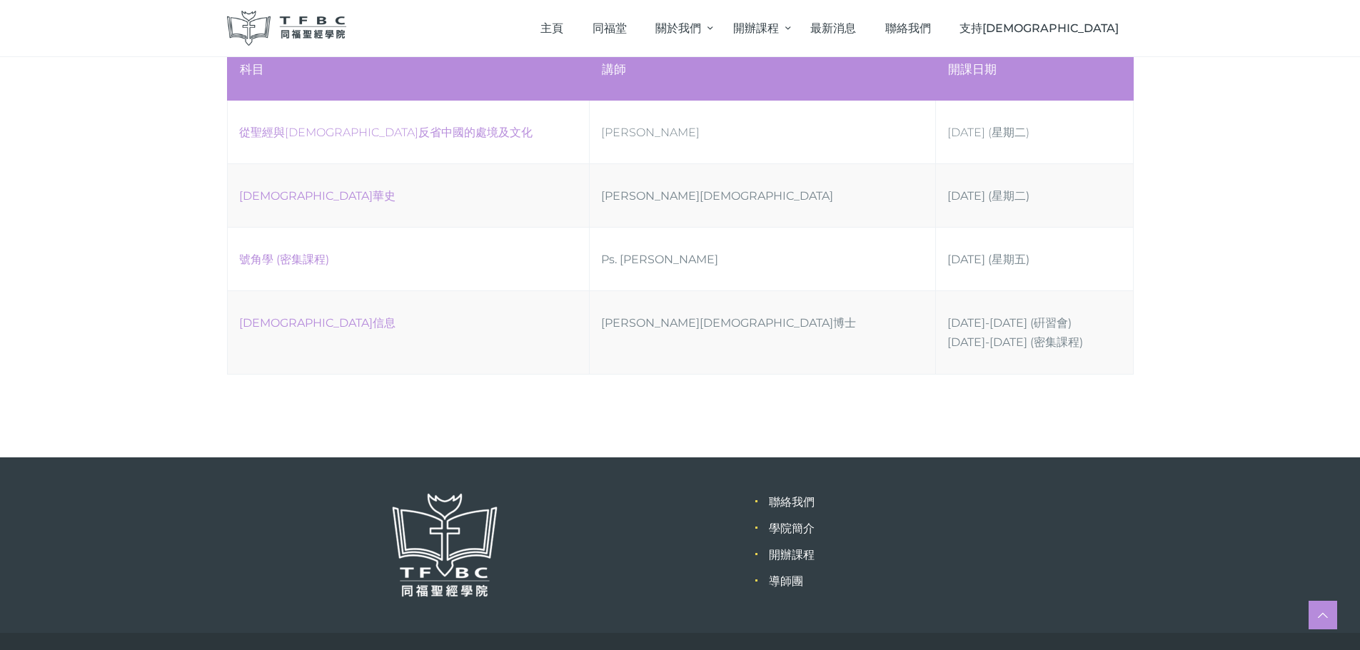
scroll to position [714, 0]
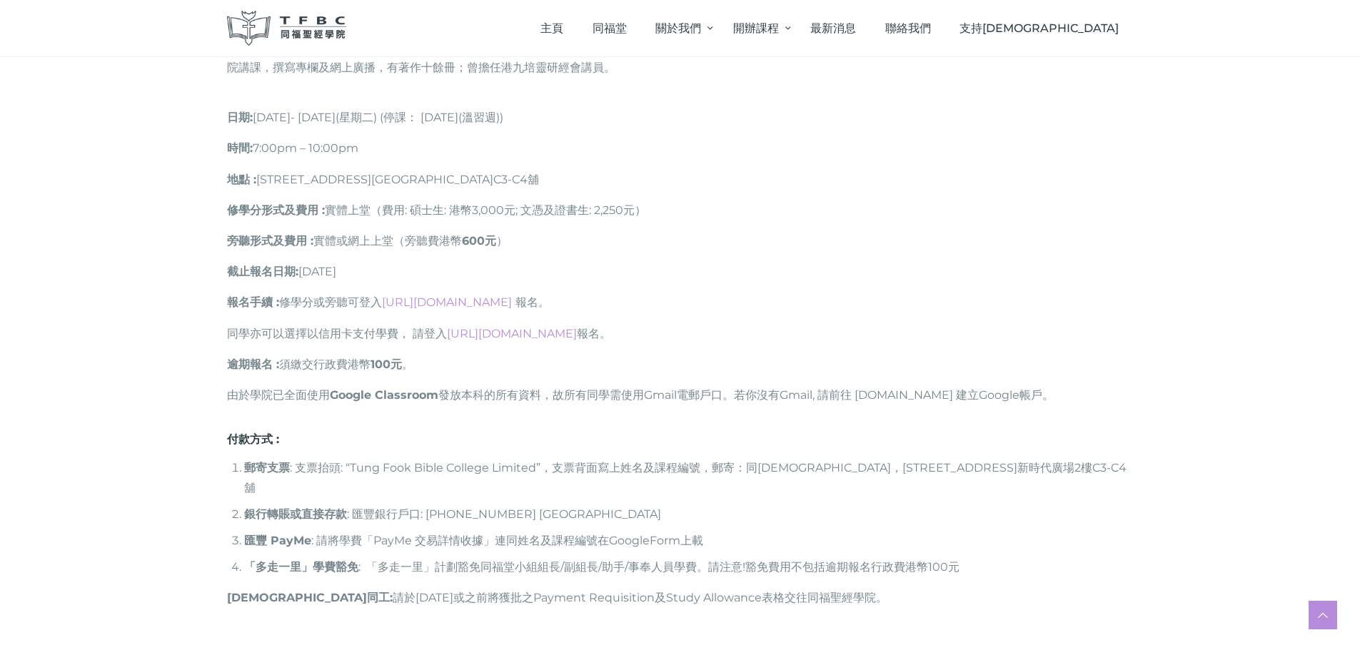
scroll to position [1285, 0]
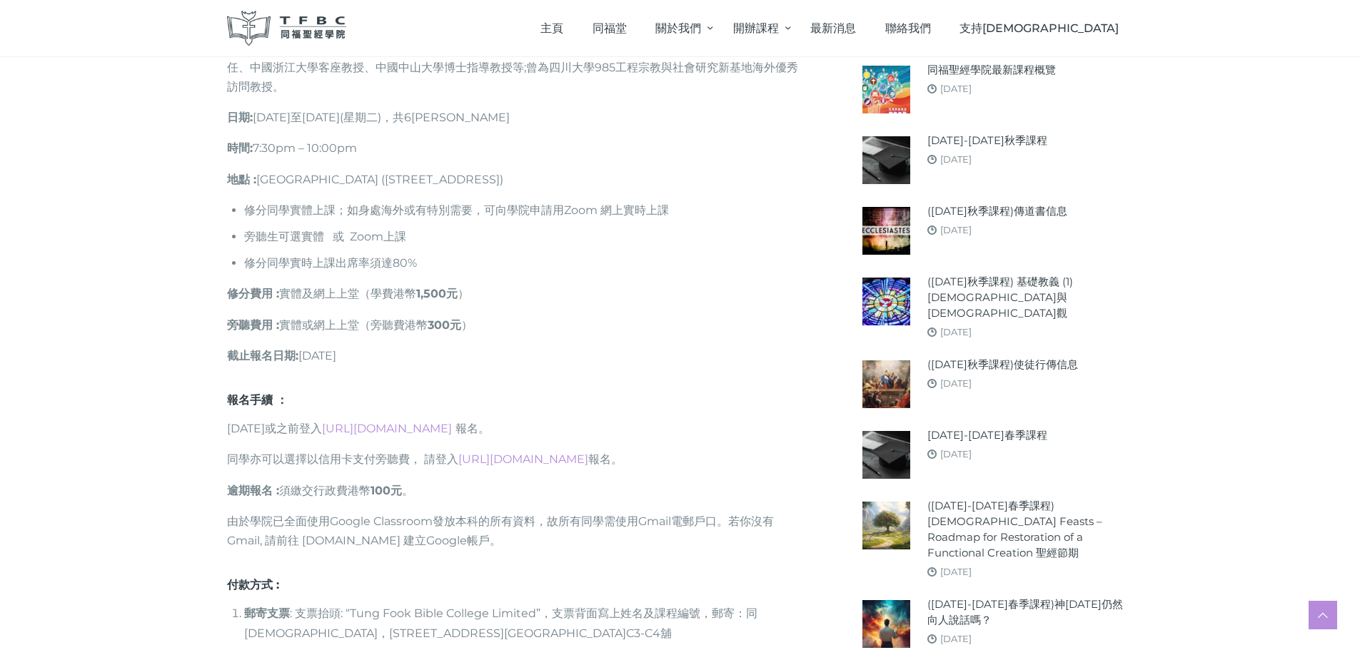
scroll to position [1214, 0]
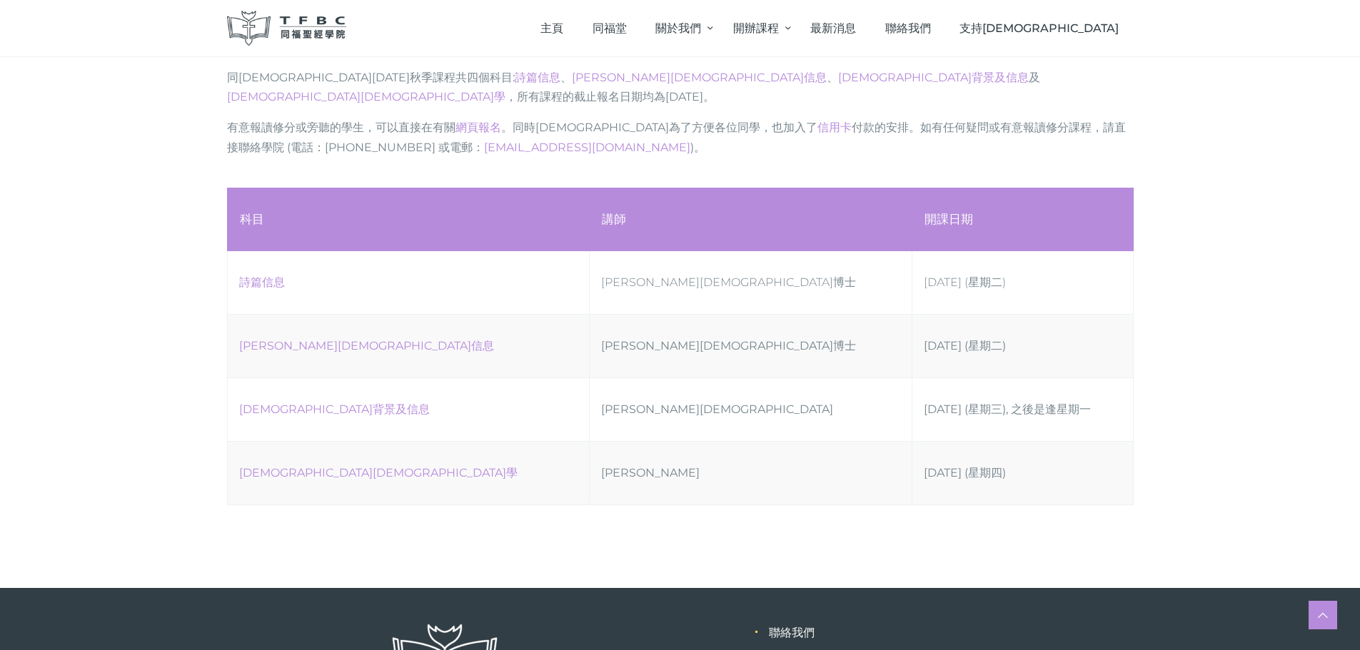
scroll to position [643, 0]
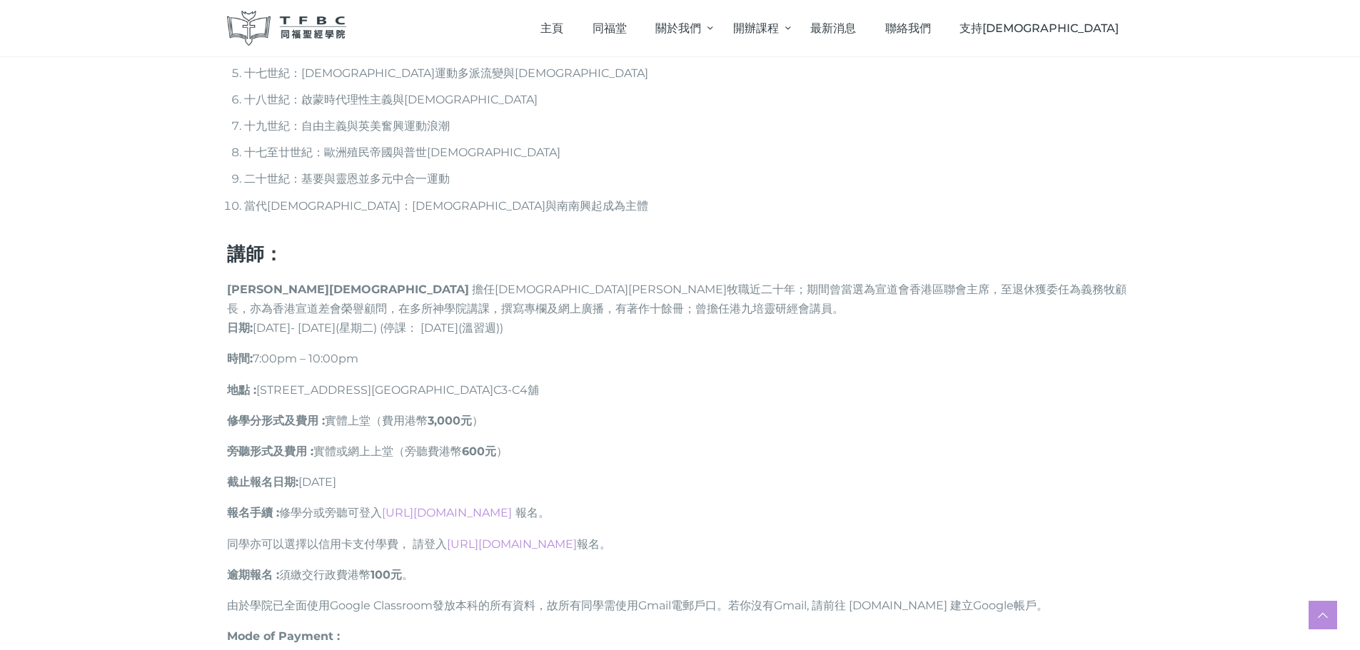
scroll to position [1071, 0]
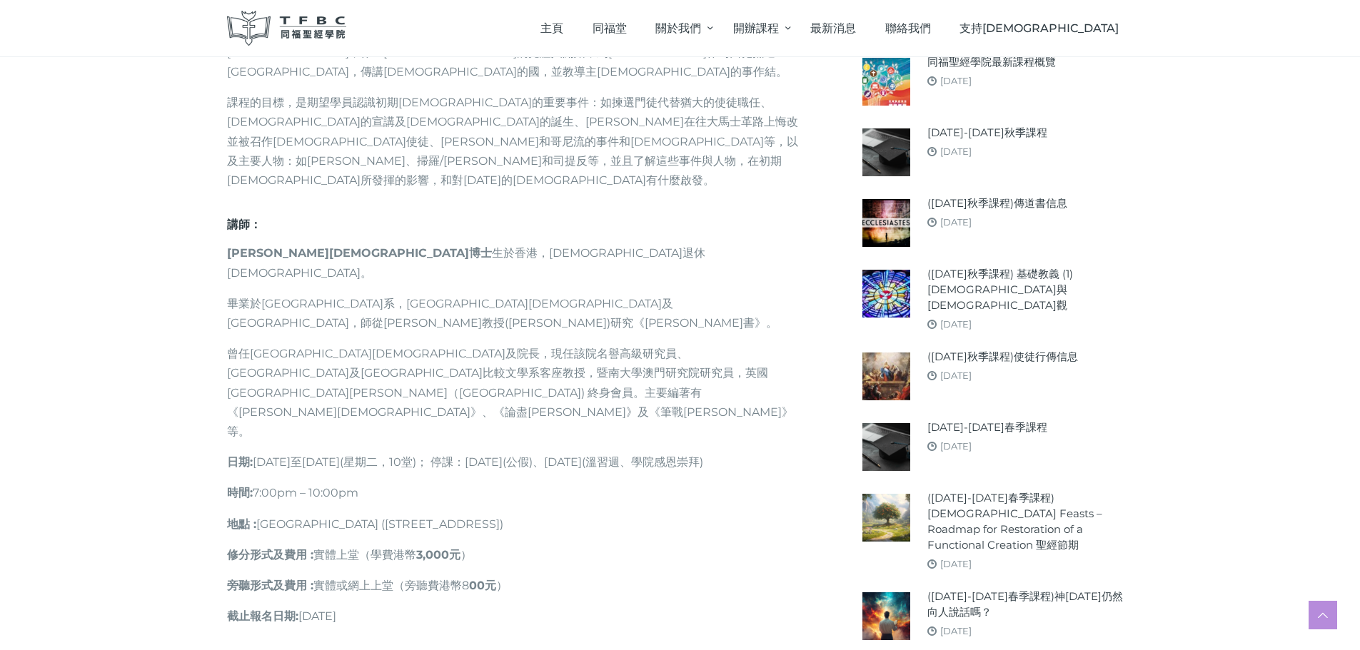
scroll to position [714, 0]
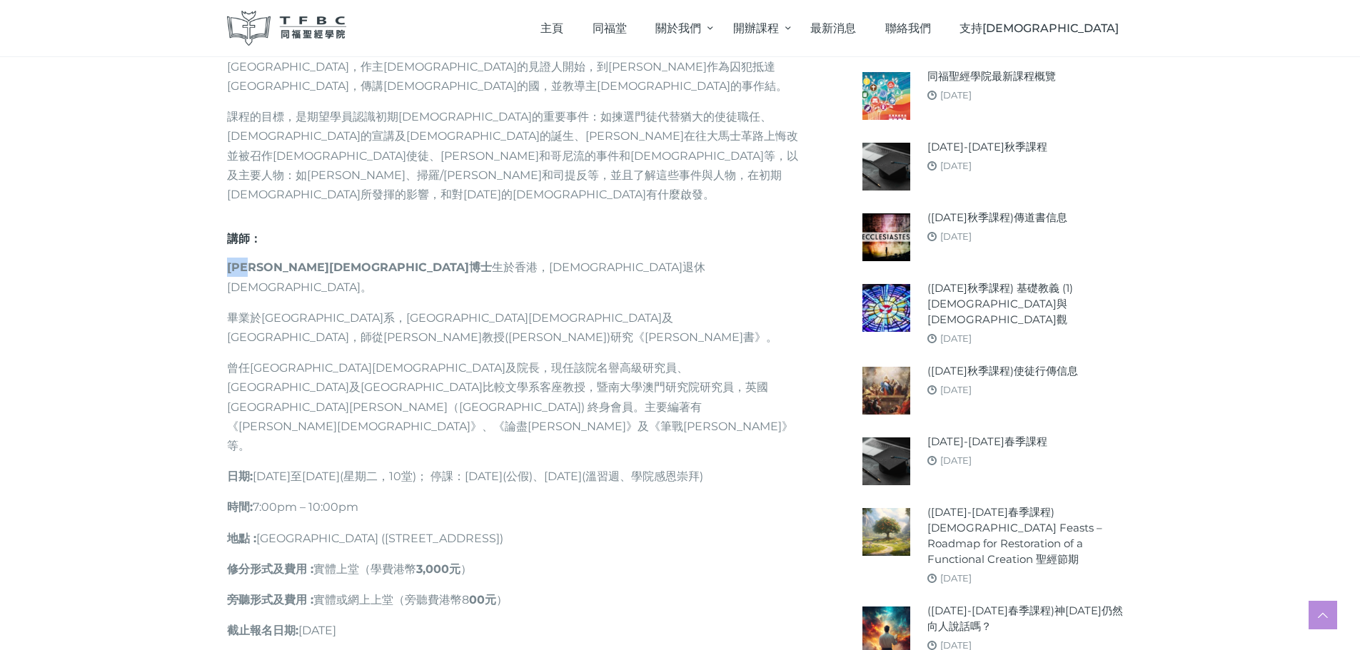
drag, startPoint x: 230, startPoint y: 206, endPoint x: 265, endPoint y: 214, distance: 36.0
click at [265, 261] on strong "[PERSON_NAME][DEMOGRAPHIC_DATA]博士" at bounding box center [359, 268] width 265 height 14
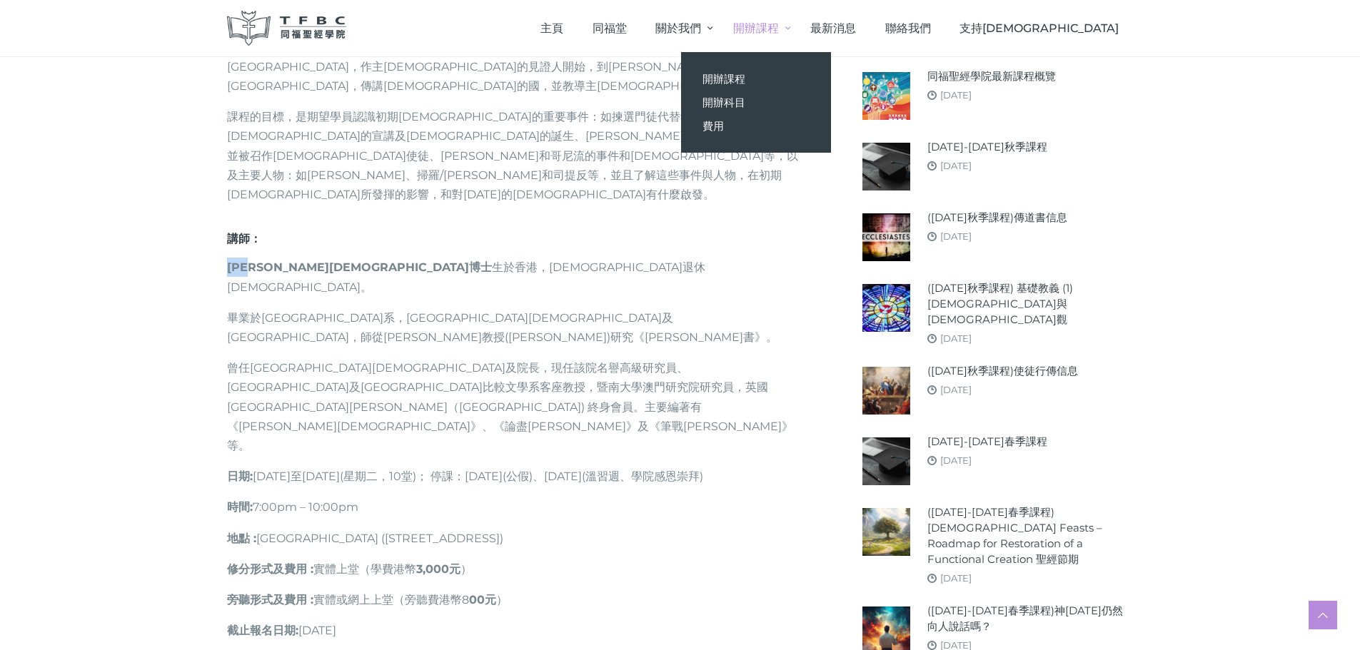
copy strong "[PERSON_NAME]"
